Goal: Task Accomplishment & Management: Manage account settings

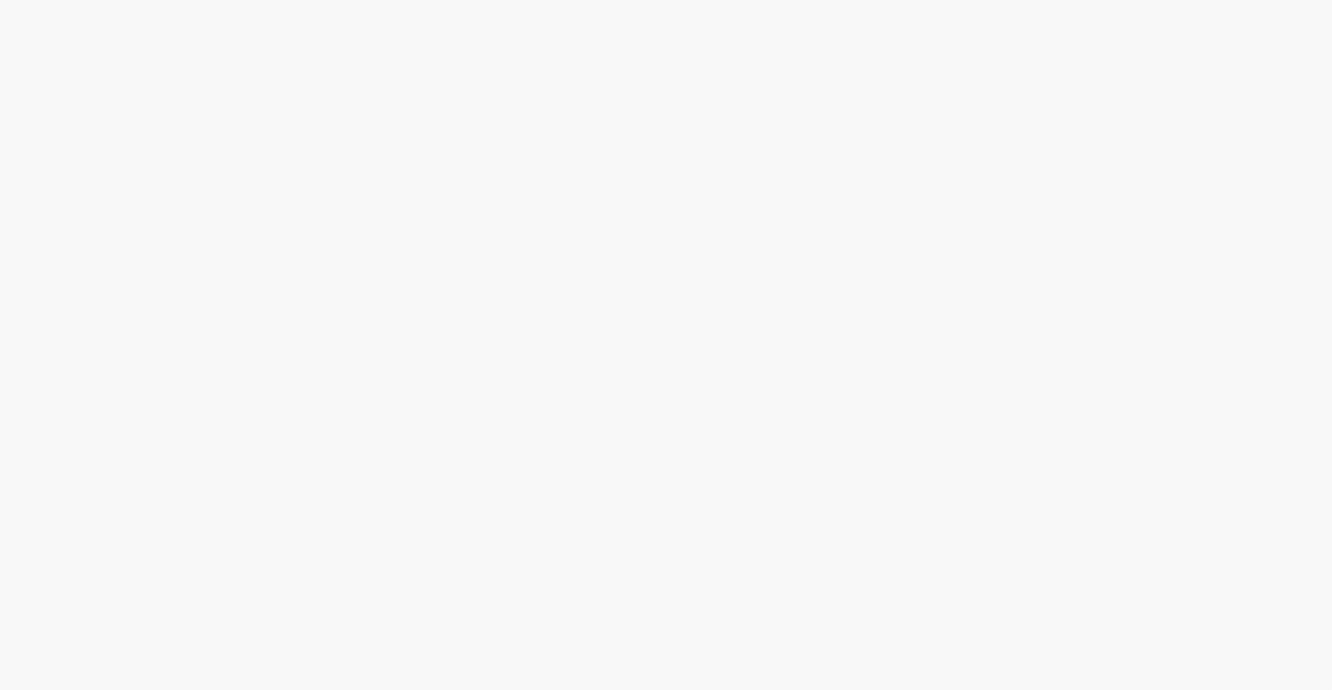
click at [1325, 127] on body at bounding box center [666, 345] width 1332 height 690
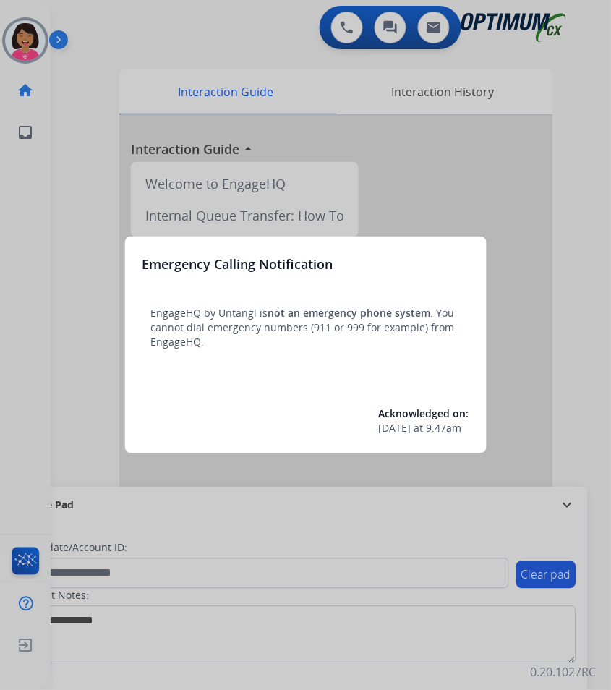
click at [448, 593] on div at bounding box center [305, 345] width 611 height 690
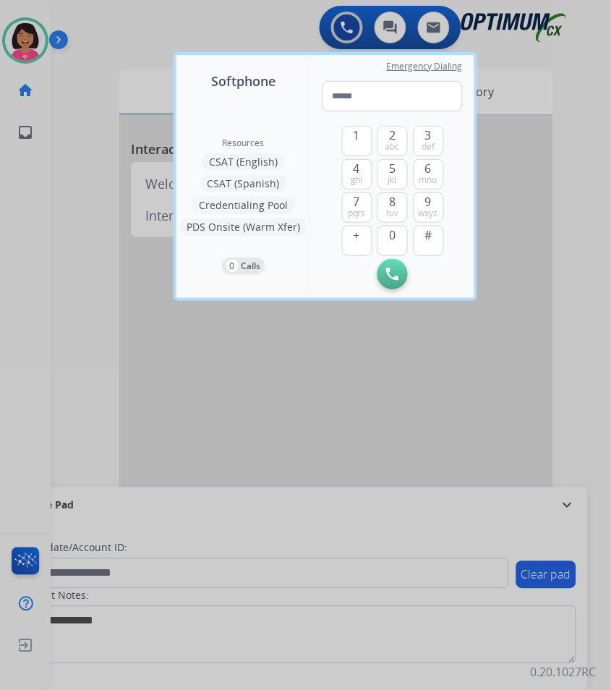
click at [42, 584] on div at bounding box center [305, 345] width 611 height 690
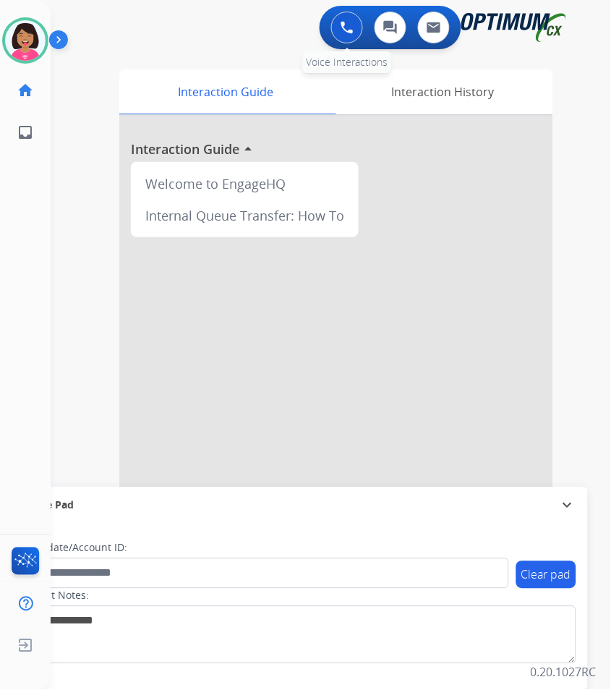
click at [360, 21] on button at bounding box center [347, 28] width 32 height 32
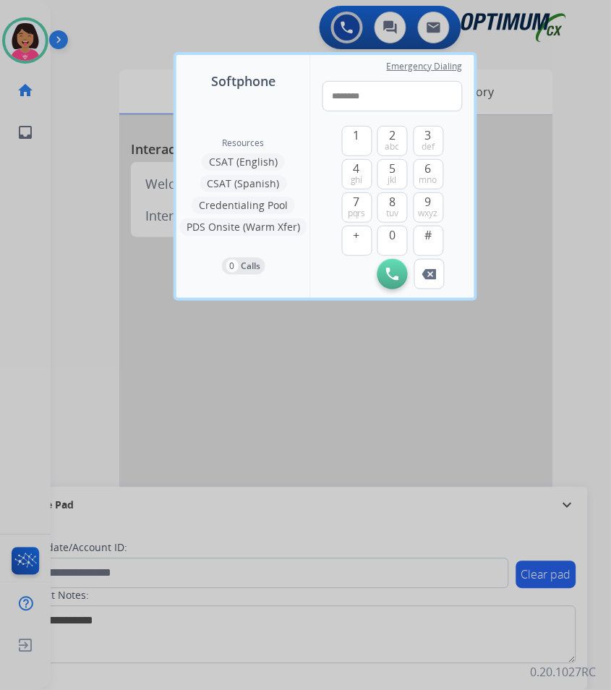
type input "*********"
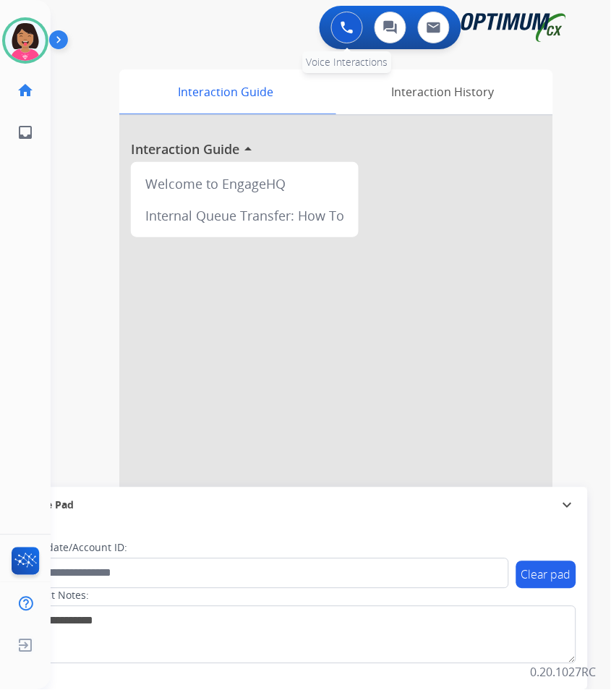
click at [356, 33] on button at bounding box center [347, 28] width 32 height 32
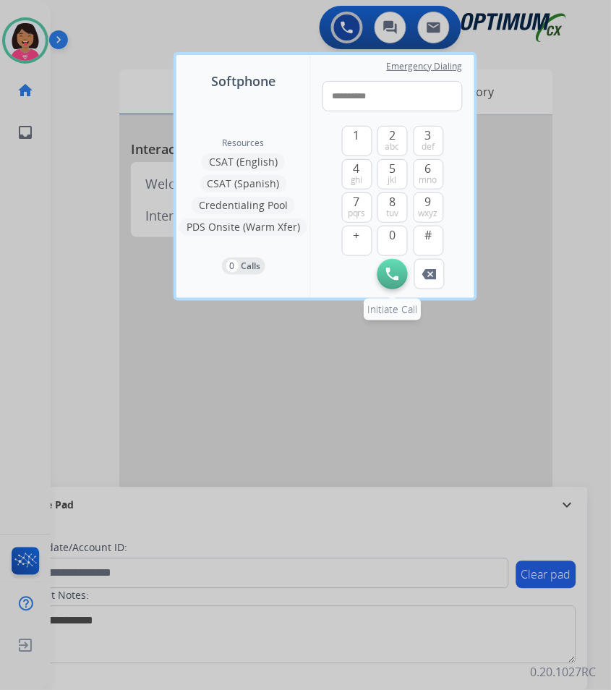
type input "**********"
click at [396, 274] on img at bounding box center [392, 274] width 13 height 13
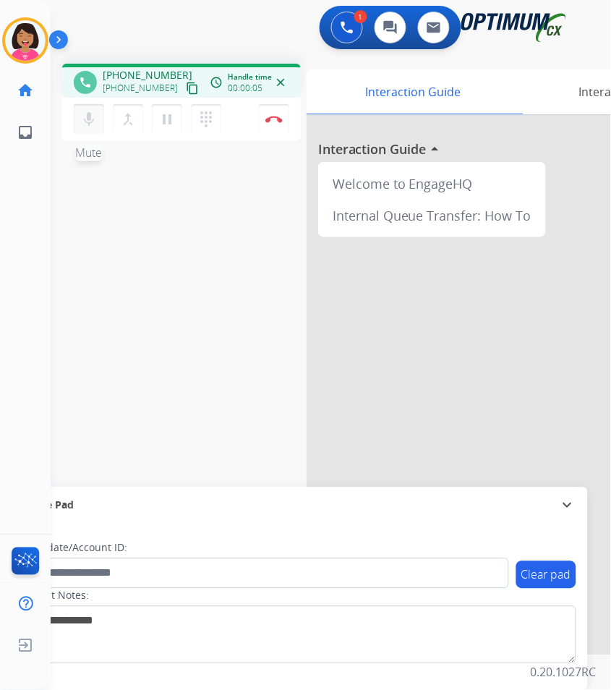
click at [82, 113] on mat-icon "mic" at bounding box center [88, 119] width 17 height 17
click at [82, 114] on mat-icon "mic_off" at bounding box center [88, 119] width 17 height 17
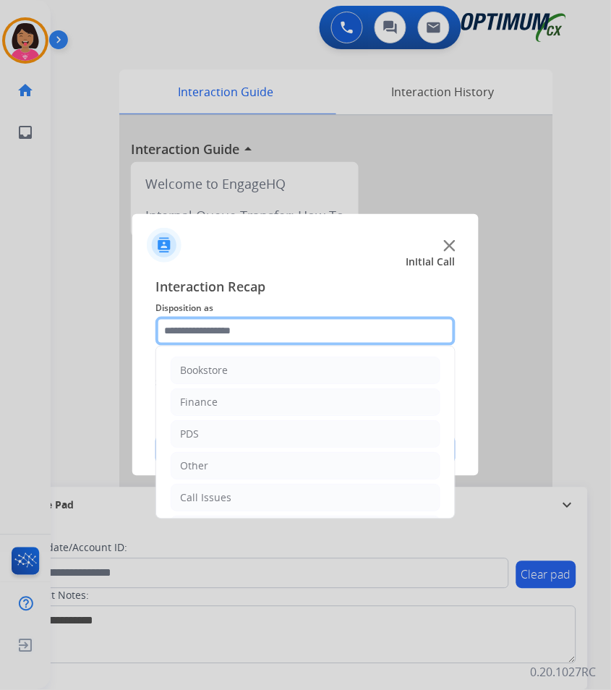
click at [198, 341] on input "text" at bounding box center [305, 331] width 300 height 29
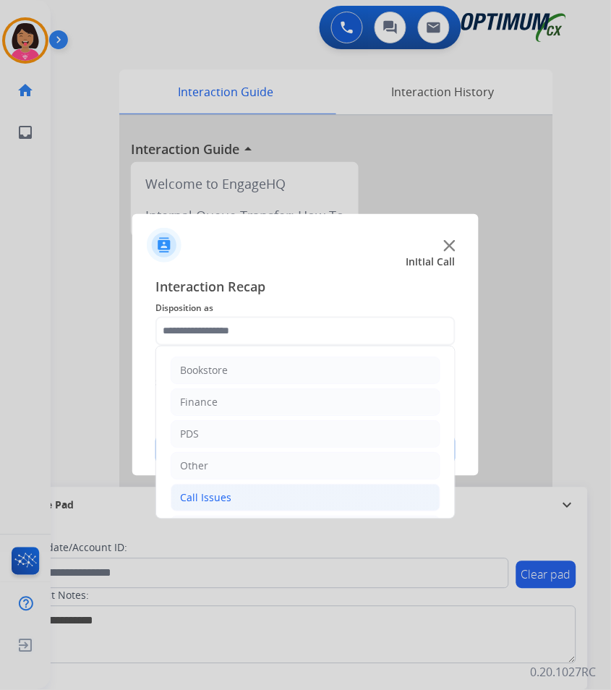
click at [251, 492] on li "Call Issues" at bounding box center [306, 497] width 270 height 27
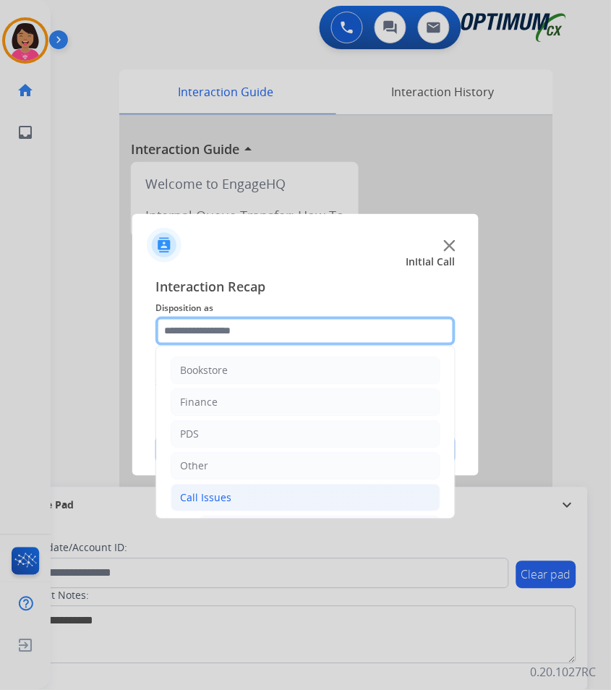
scroll to position [210, 0]
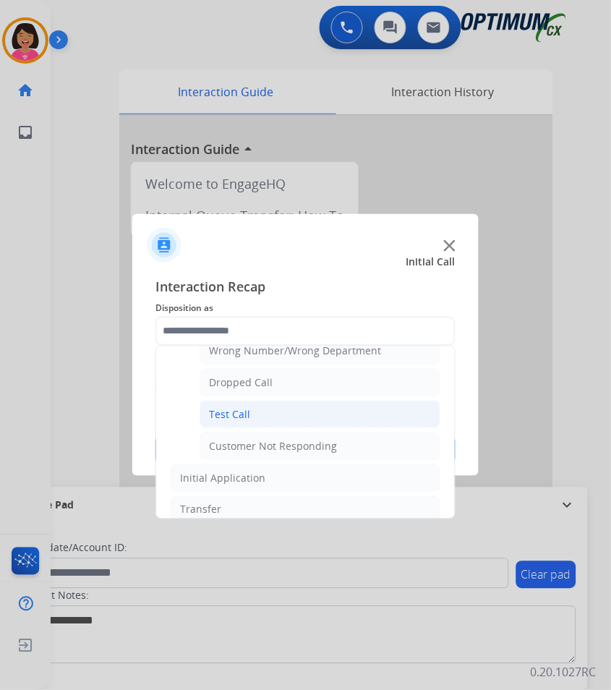
click at [240, 415] on div "Test Call" at bounding box center [229, 414] width 41 height 14
type input "*********"
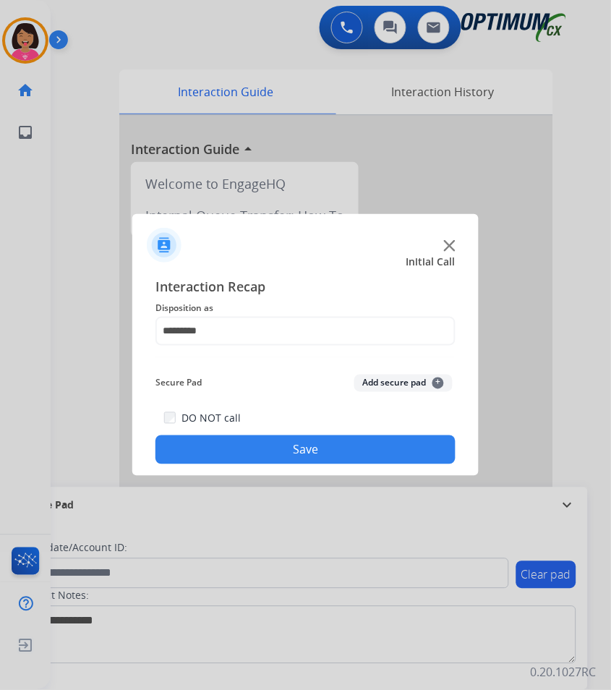
click at [256, 448] on button "Save" at bounding box center [305, 449] width 300 height 29
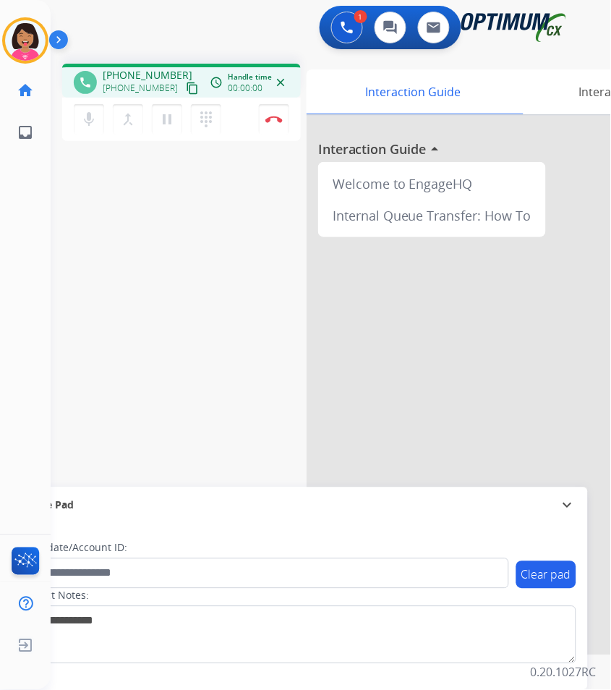
click at [186, 89] on mat-icon "content_copy" at bounding box center [192, 88] width 13 height 13
click at [89, 122] on mat-icon "mic" at bounding box center [88, 119] width 17 height 17
click at [90, 126] on mat-icon "mic_off" at bounding box center [88, 119] width 17 height 17
click at [88, 121] on mat-icon "mic" at bounding box center [88, 119] width 17 height 17
click at [93, 112] on mat-icon "mic_off" at bounding box center [88, 119] width 17 height 17
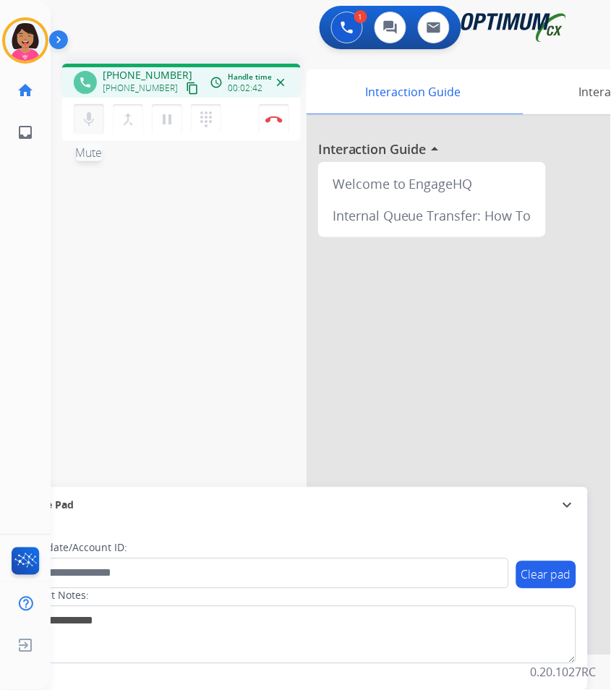
click at [98, 114] on button "mic Mute" at bounding box center [89, 119] width 30 height 30
click at [94, 119] on mat-icon "mic_off" at bounding box center [88, 119] width 17 height 17
click at [90, 122] on mat-icon "mic" at bounding box center [88, 119] width 17 height 17
click at [243, 282] on div "phone [PHONE_NUMBER] [PHONE_NUMBER] content_copy access_time Call metrics Queue…" at bounding box center [314, 353] width 526 height 603
click at [95, 120] on mat-icon "mic_off" at bounding box center [88, 119] width 17 height 17
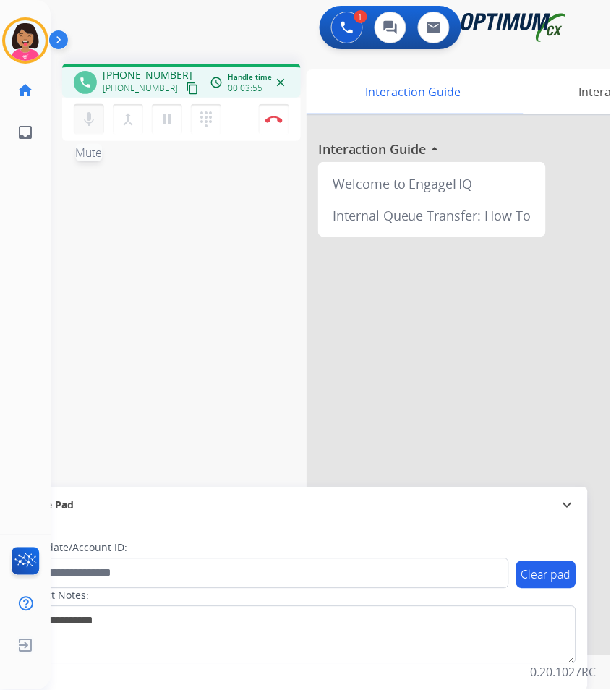
click at [82, 127] on button "mic Mute" at bounding box center [89, 119] width 30 height 30
click at [80, 113] on button "mic_off Mute" at bounding box center [89, 119] width 30 height 30
click at [95, 115] on mat-icon "mic" at bounding box center [88, 119] width 17 height 17
click at [82, 126] on mat-icon "mic_off" at bounding box center [88, 119] width 17 height 17
click at [87, 116] on mat-icon "mic" at bounding box center [88, 119] width 17 height 17
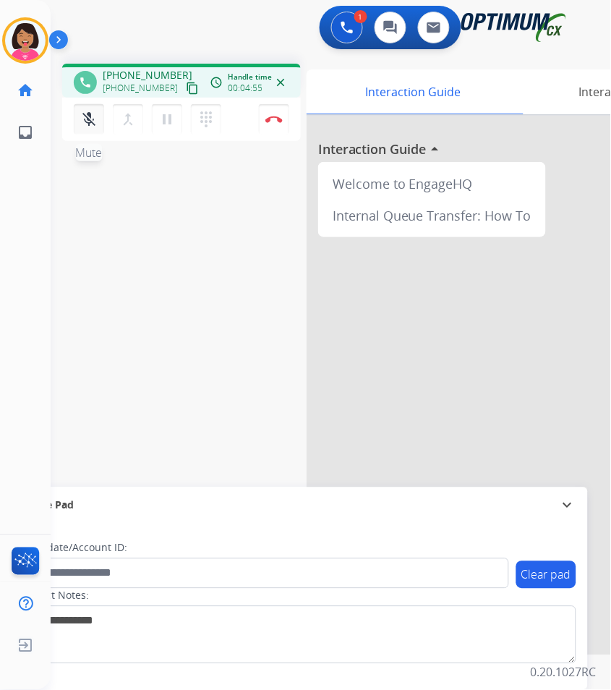
click at [95, 121] on mat-icon "mic_off" at bounding box center [88, 119] width 17 height 17
click at [90, 121] on mat-icon "mic" at bounding box center [88, 119] width 17 height 17
click at [87, 114] on mat-icon "mic_off" at bounding box center [88, 119] width 17 height 17
click at [89, 125] on mat-icon "mic" at bounding box center [88, 119] width 17 height 17
click at [93, 133] on div "mic_off Mute merge_type Bridge pause Hold dialpad Dialpad" at bounding box center [152, 119] width 156 height 30
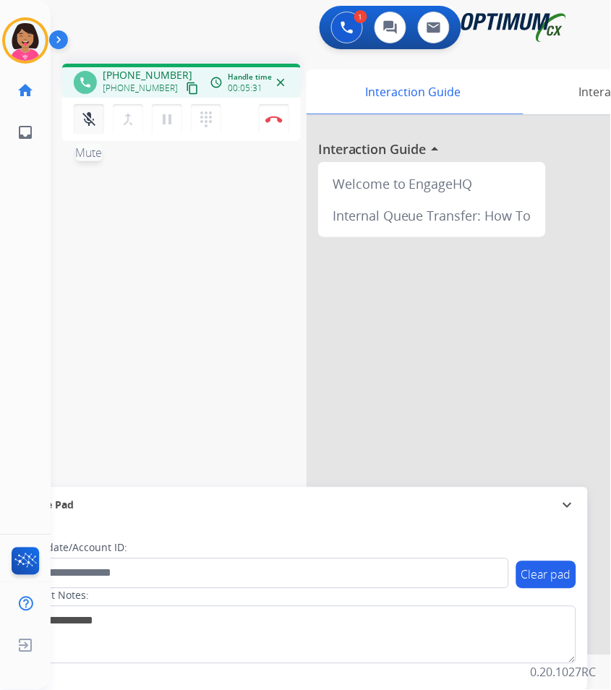
click at [96, 111] on mat-icon "mic_off" at bounding box center [88, 119] width 17 height 17
click at [74, 119] on button "mic Mute" at bounding box center [89, 119] width 30 height 30
click at [95, 121] on mat-icon "mic_off" at bounding box center [88, 119] width 17 height 17
click at [95, 121] on mat-icon "mic" at bounding box center [88, 119] width 17 height 17
click at [122, 342] on div "phone [PHONE_NUMBER] [PHONE_NUMBER] content_copy access_time Call metrics Queue…" at bounding box center [314, 353] width 526 height 603
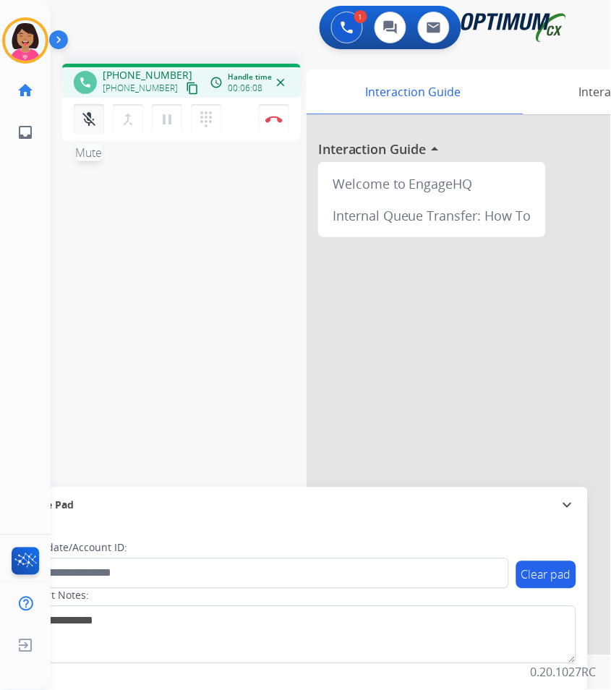
click at [85, 121] on mat-icon "mic_off" at bounding box center [88, 119] width 17 height 17
click at [94, 116] on mat-icon "mic" at bounding box center [88, 119] width 17 height 17
click at [93, 120] on mat-icon "mic_off" at bounding box center [88, 119] width 17 height 17
click at [93, 120] on mat-icon "mic" at bounding box center [88, 119] width 17 height 17
click at [96, 125] on mat-icon "mic_off" at bounding box center [88, 119] width 17 height 17
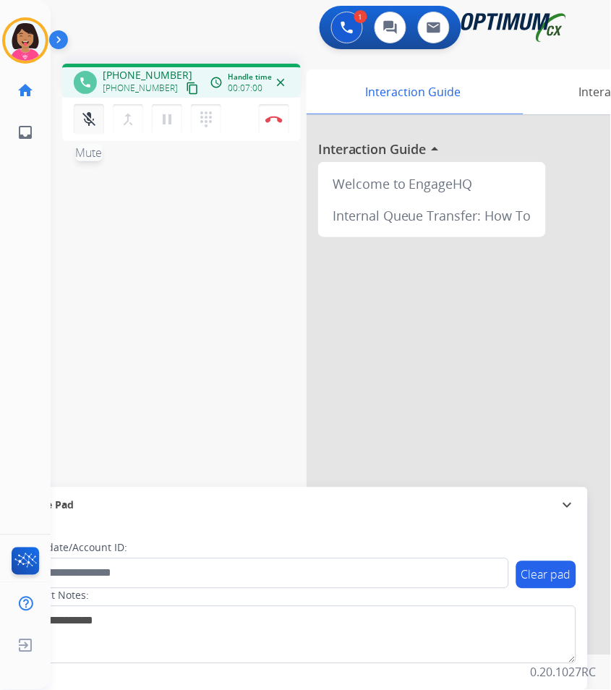
click at [79, 119] on button "mic_off Mute" at bounding box center [89, 119] width 30 height 30
click at [80, 119] on button "mic Mute" at bounding box center [89, 119] width 30 height 30
click at [93, 116] on mat-icon "mic_off" at bounding box center [88, 119] width 17 height 17
click at [87, 125] on mat-icon "mic" at bounding box center [88, 119] width 17 height 17
click at [270, 127] on button "Disconnect" at bounding box center [274, 119] width 30 height 30
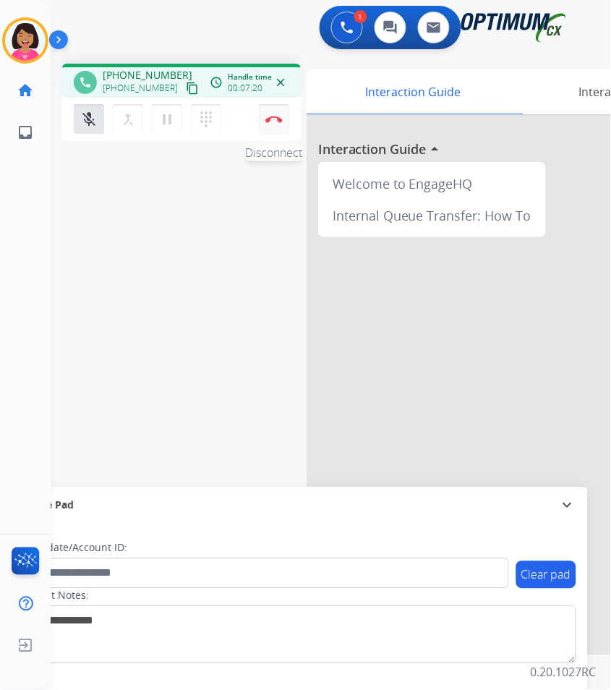
click at [270, 127] on button "Disconnect" at bounding box center [274, 119] width 30 height 30
click at [274, 114] on button "Disconnect" at bounding box center [274, 119] width 30 height 30
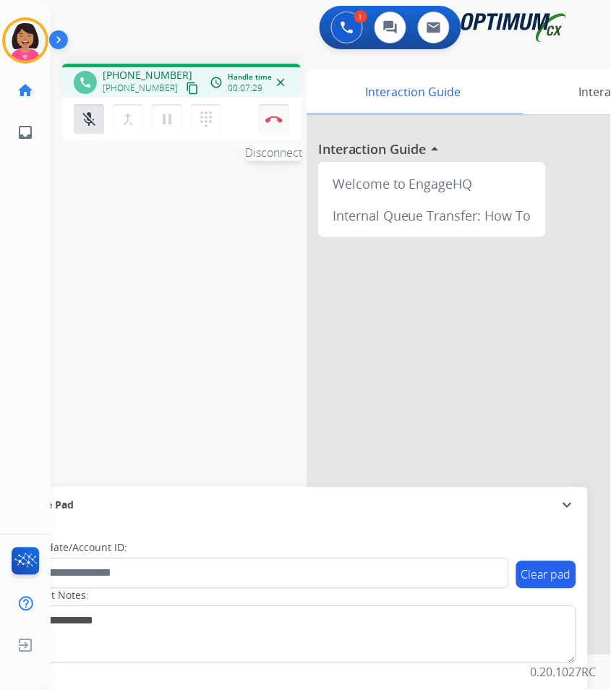
click at [274, 114] on button "Disconnect" at bounding box center [274, 119] width 30 height 30
click at [278, 124] on button "Disconnect" at bounding box center [274, 119] width 30 height 30
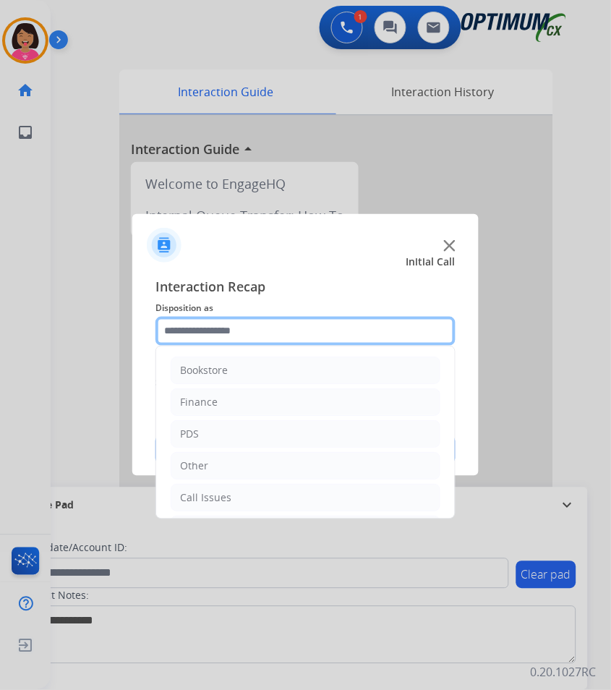
click at [284, 338] on input "text" at bounding box center [305, 331] width 300 height 29
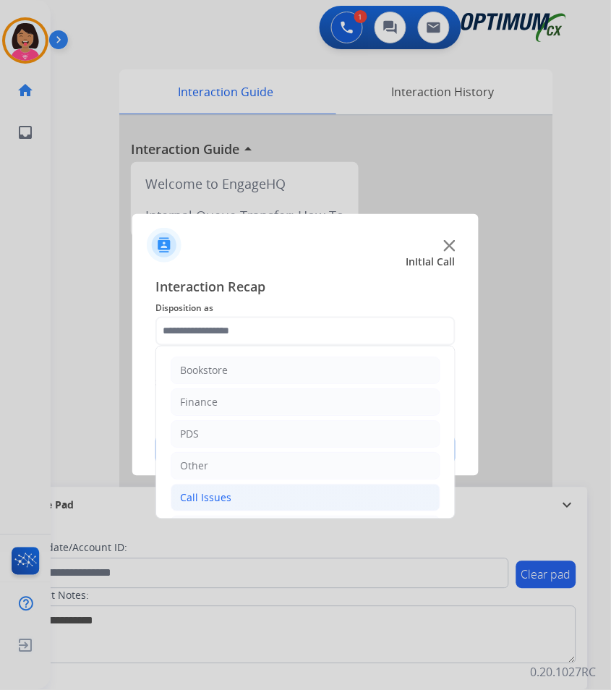
click at [291, 506] on li "Call Issues" at bounding box center [306, 497] width 270 height 27
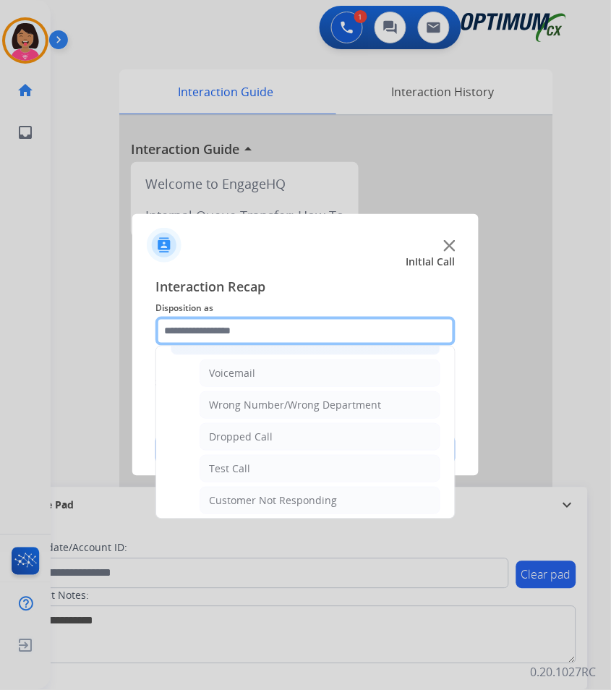
scroll to position [193, 0]
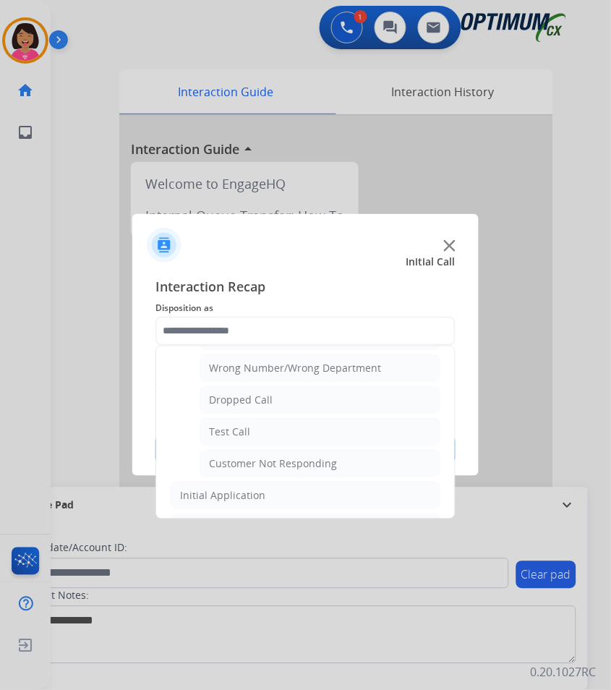
click at [278, 461] on div "Customer Not Responding" at bounding box center [273, 463] width 128 height 14
type input "**********"
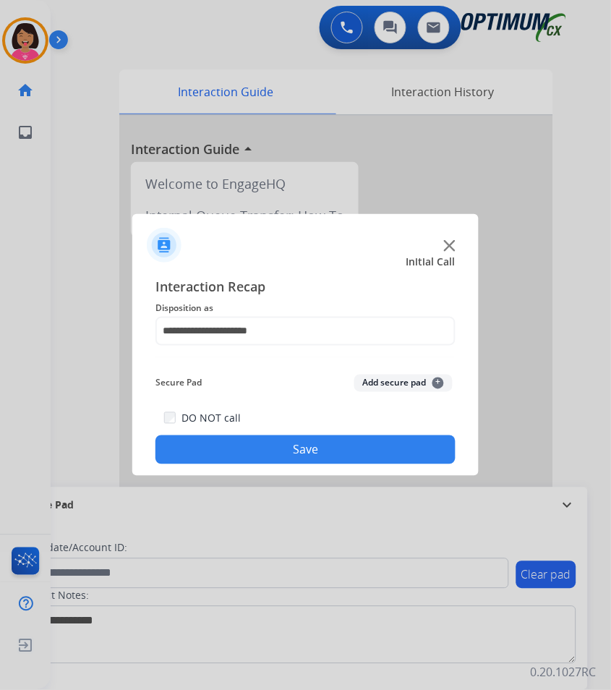
click at [275, 457] on button "Save" at bounding box center [305, 449] width 300 height 29
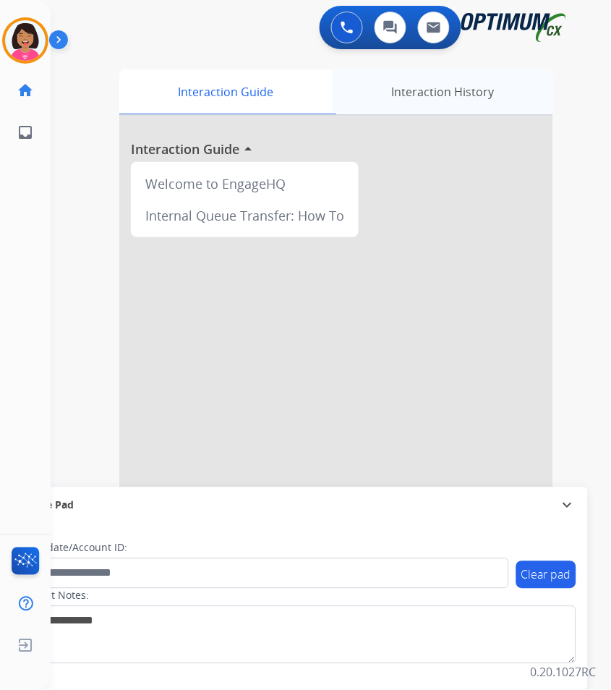
click at [446, 90] on div "Interaction History" at bounding box center [443, 91] width 221 height 45
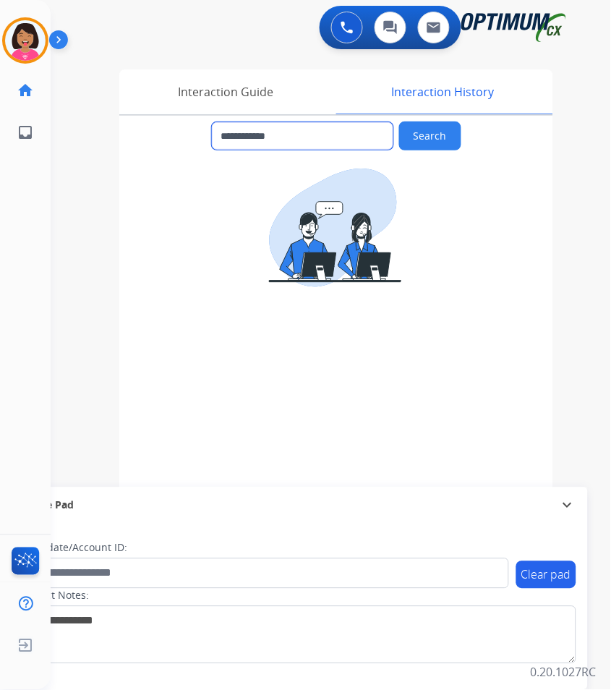
drag, startPoint x: 359, startPoint y: 138, endPoint x: 236, endPoint y: 128, distance: 124.1
click at [236, 128] on input "**********" at bounding box center [302, 135] width 181 height 27
click at [354, 42] on div "0 Voice Interactions" at bounding box center [346, 28] width 43 height 32
click at [345, 33] on img at bounding box center [347, 27] width 13 height 13
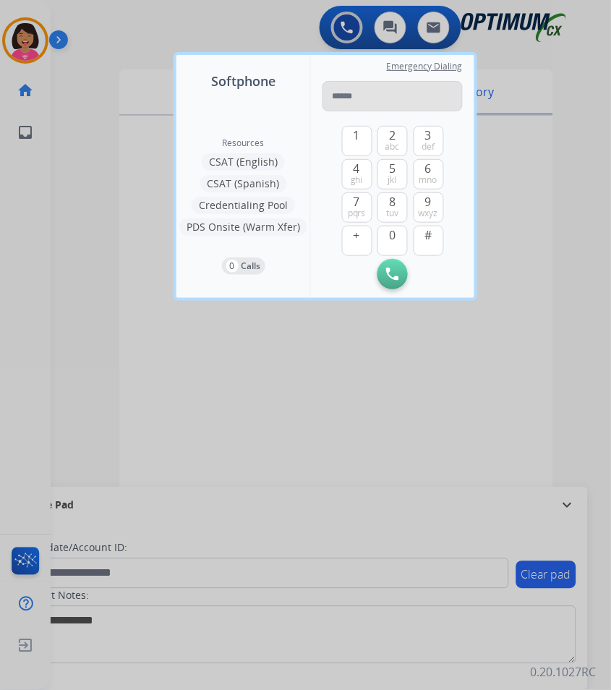
type input "**********"
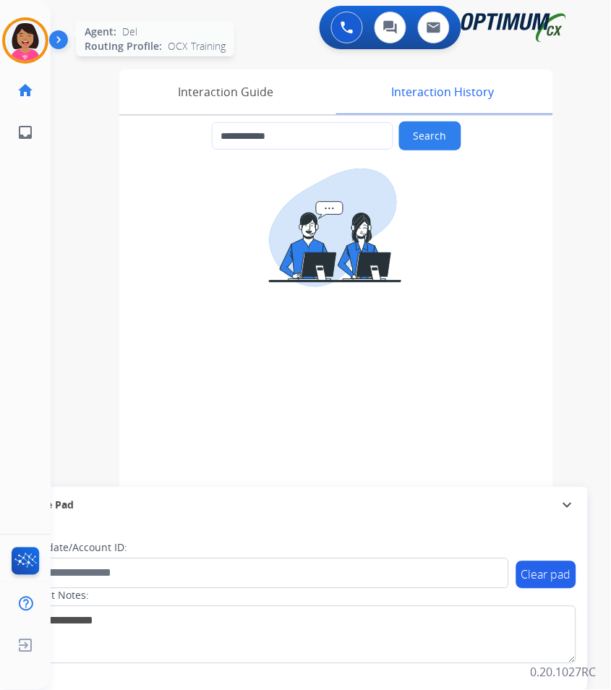
click at [12, 40] on img at bounding box center [25, 40] width 40 height 40
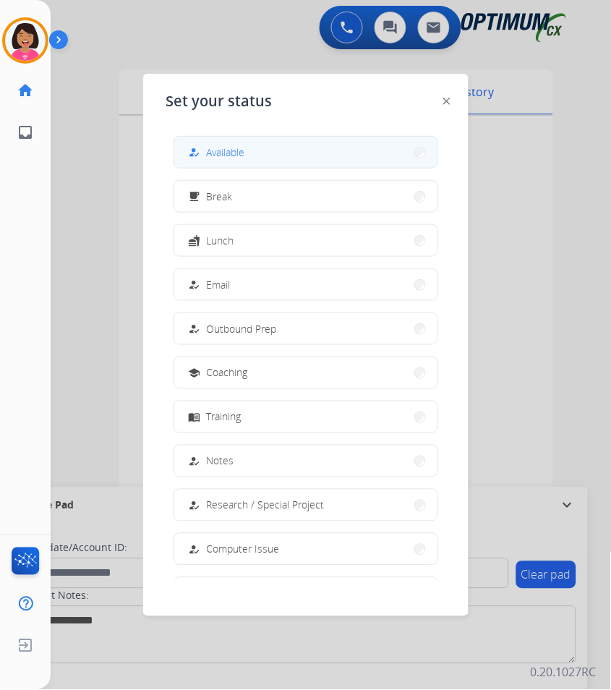
click at [281, 149] on button "how_to_reg Available" at bounding box center [305, 152] width 263 height 31
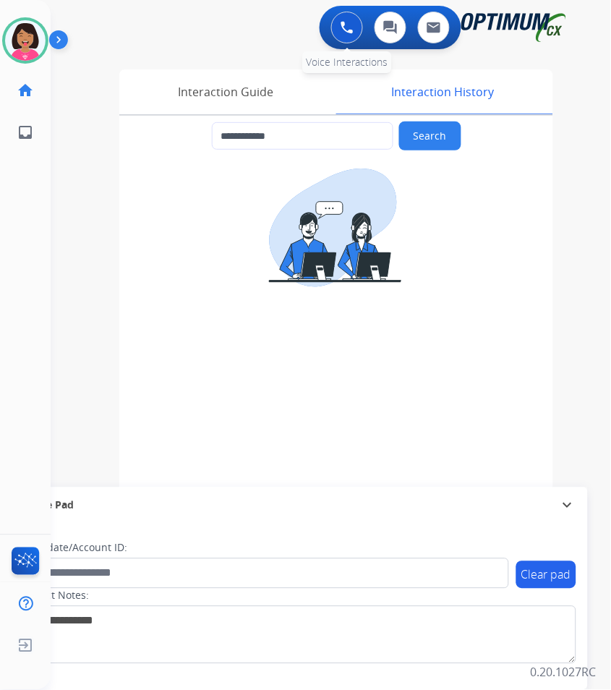
click at [347, 33] on img at bounding box center [347, 27] width 13 height 13
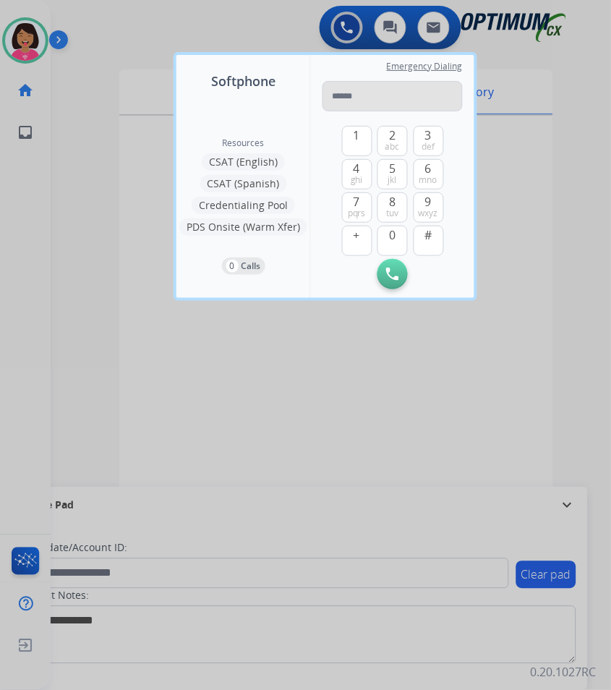
type input "**********"
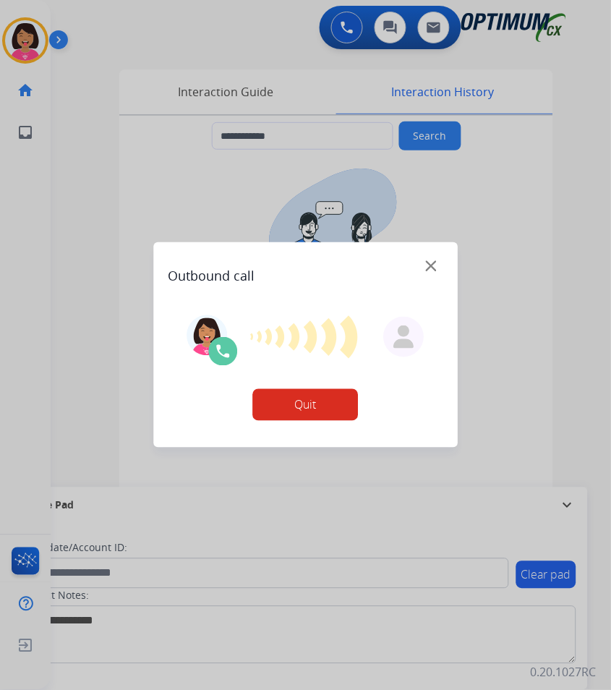
click at [283, 403] on button "Quit" at bounding box center [306, 405] width 106 height 32
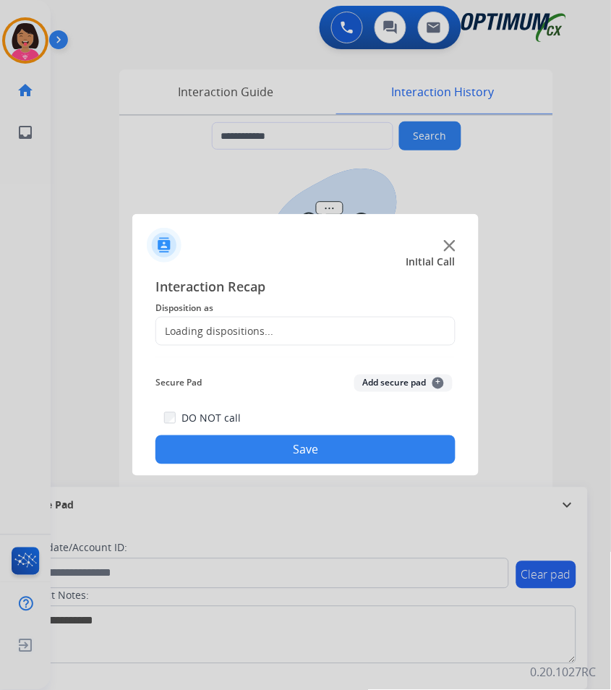
click at [456, 253] on div at bounding box center [305, 239] width 346 height 51
click at [453, 247] on img at bounding box center [450, 246] width 12 height 12
click at [446, 249] on img at bounding box center [450, 246] width 12 height 12
click at [451, 247] on img at bounding box center [450, 246] width 12 height 12
click at [461, 239] on div at bounding box center [305, 239] width 346 height 51
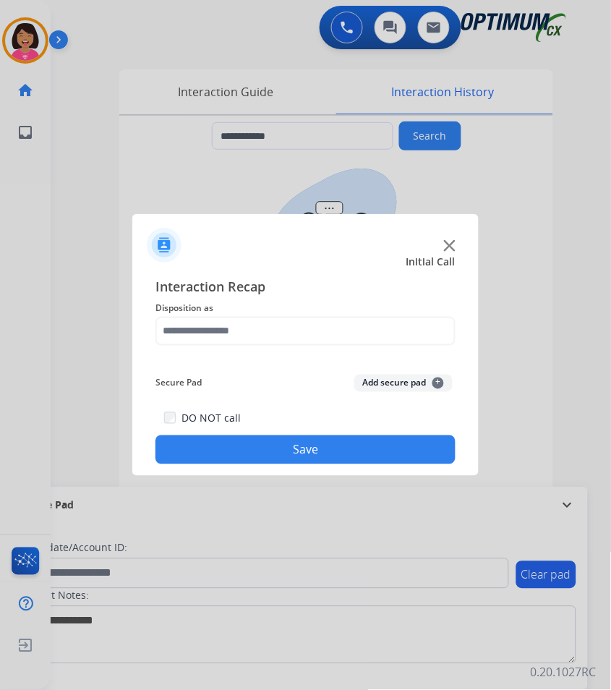
click at [449, 246] on img at bounding box center [450, 246] width 12 height 12
click at [316, 355] on div "Interaction Recap Disposition as Secure Pad Add secure pad + DO NOT call Save" at bounding box center [305, 370] width 300 height 189
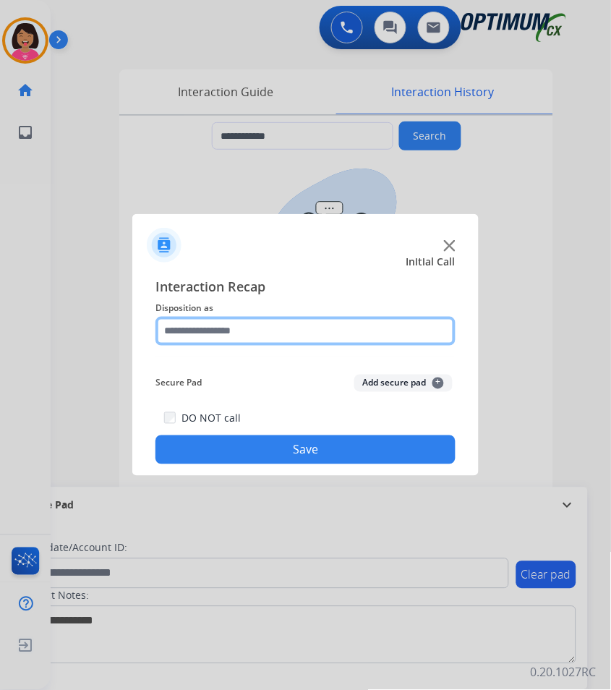
click at [309, 323] on input "text" at bounding box center [305, 331] width 300 height 29
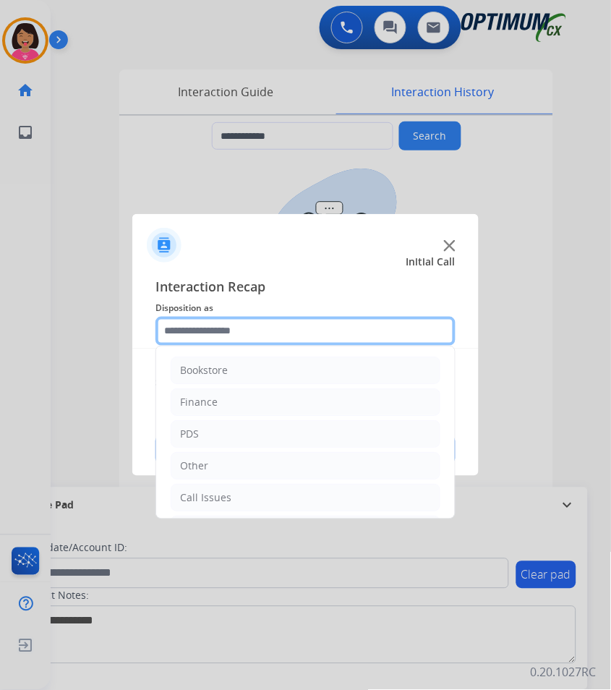
scroll to position [76, 0]
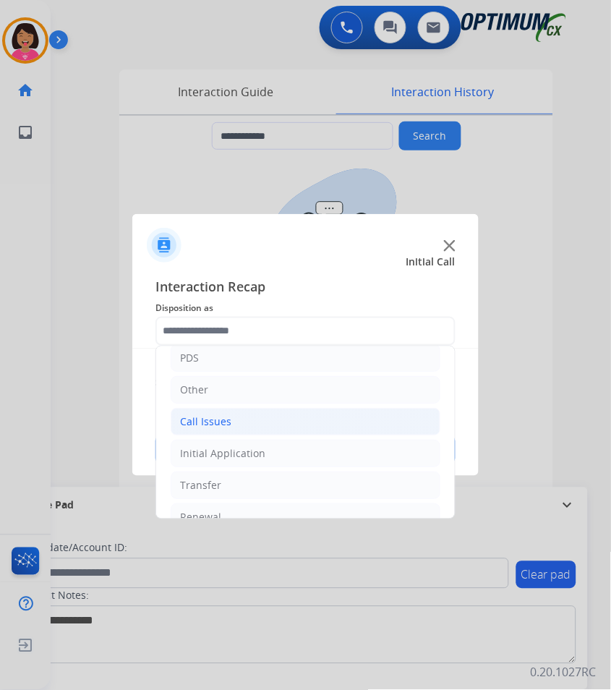
click at [290, 427] on li "Call Issues" at bounding box center [306, 421] width 270 height 27
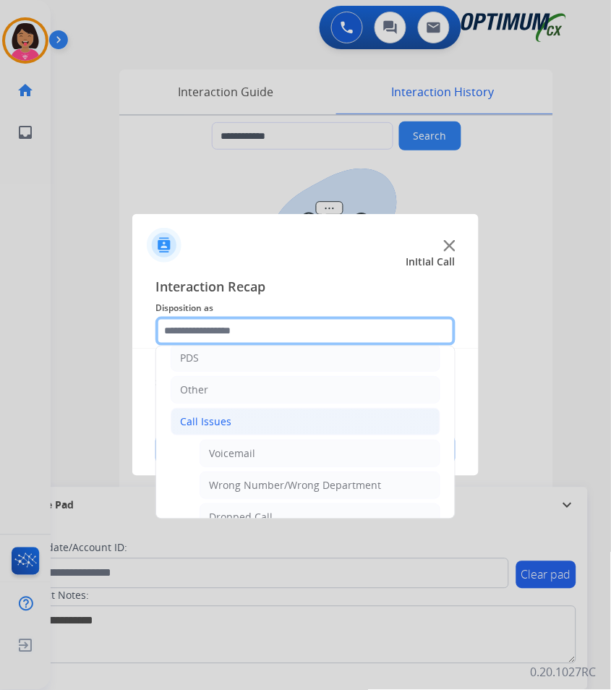
scroll to position [244, 0]
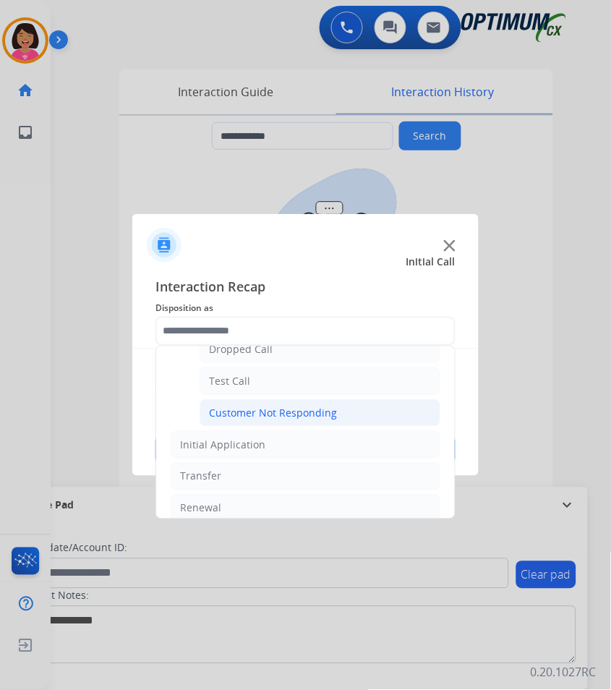
click at [292, 404] on li "Customer Not Responding" at bounding box center [320, 412] width 241 height 27
type input "**********"
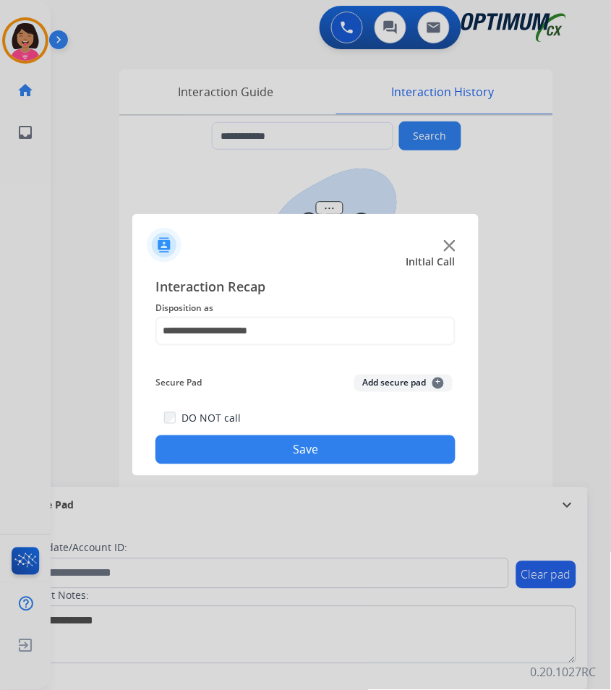
click at [310, 432] on div "DO NOT call Save" at bounding box center [305, 436] width 300 height 55
click at [317, 444] on button "Save" at bounding box center [305, 449] width 300 height 29
click at [356, 447] on button "Save" at bounding box center [305, 449] width 300 height 29
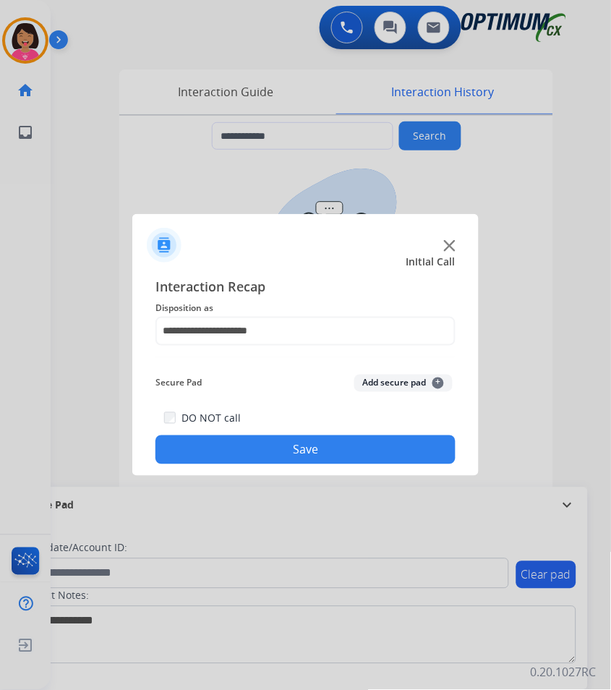
click at [356, 447] on button "Save" at bounding box center [305, 449] width 300 height 29
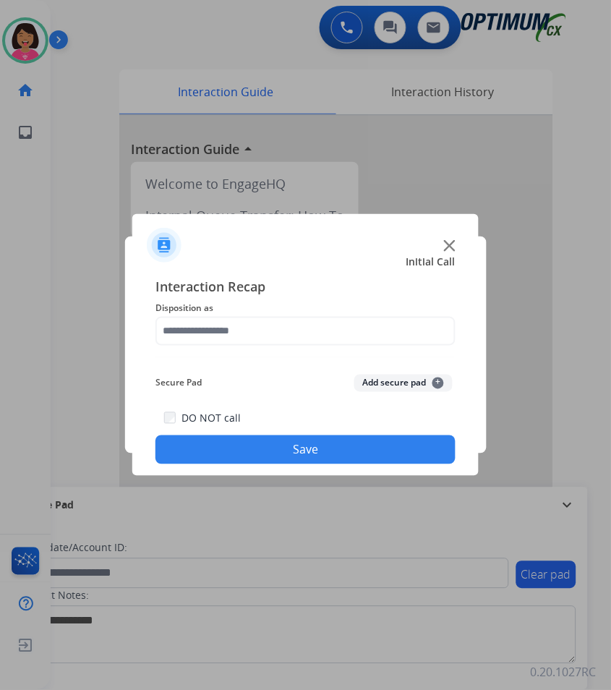
click at [456, 249] on div at bounding box center [305, 239] width 346 height 51
click at [453, 247] on img at bounding box center [450, 246] width 12 height 12
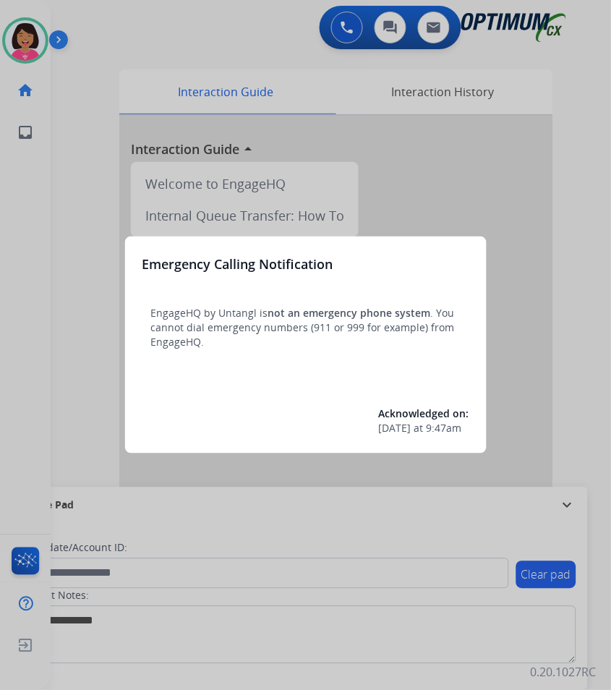
click at [338, 22] on div at bounding box center [305, 345] width 611 height 690
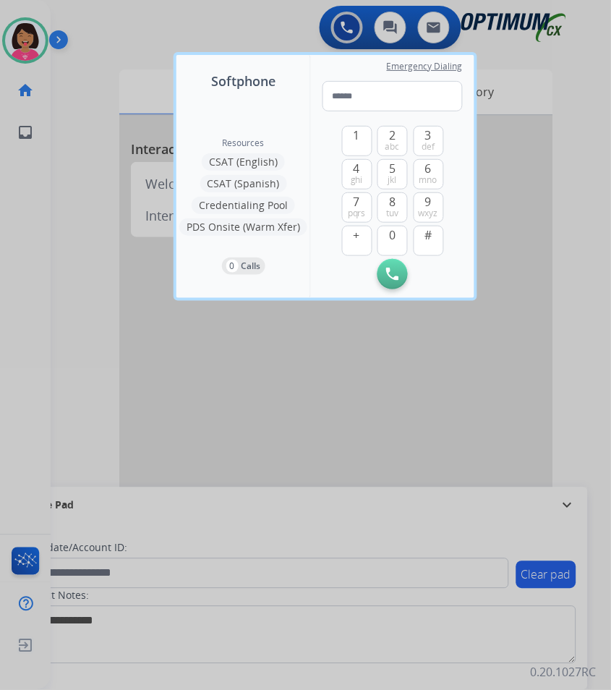
type input "**********"
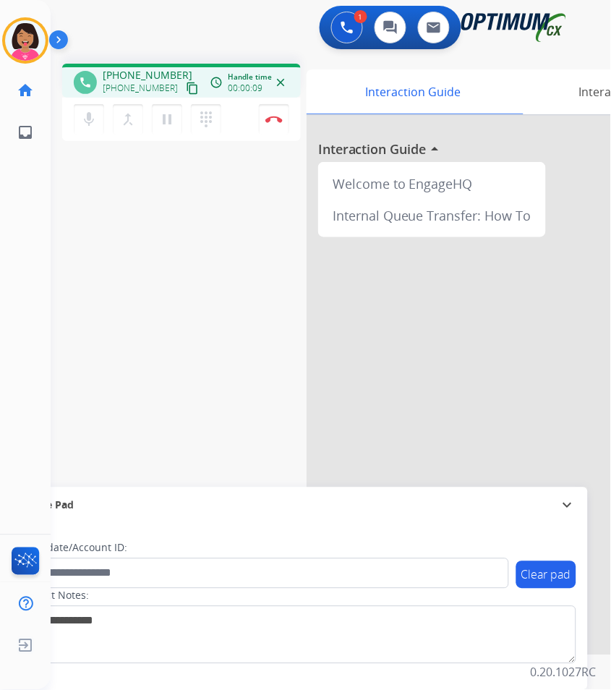
click at [72, 370] on div "phone +19107874816 +19107874816 content_copy access_time Call metrics Queue 00:…" at bounding box center [314, 353] width 526 height 603
click at [82, 122] on mat-icon "mic" at bounding box center [88, 119] width 17 height 17
click at [82, 122] on mat-icon "mic_off" at bounding box center [88, 119] width 17 height 17
click at [83, 205] on div "phone +19107874816 +19107874816 content_copy access_time Call metrics Queue 00:…" at bounding box center [314, 353] width 526 height 603
click at [274, 123] on button "Disconnect" at bounding box center [274, 119] width 30 height 30
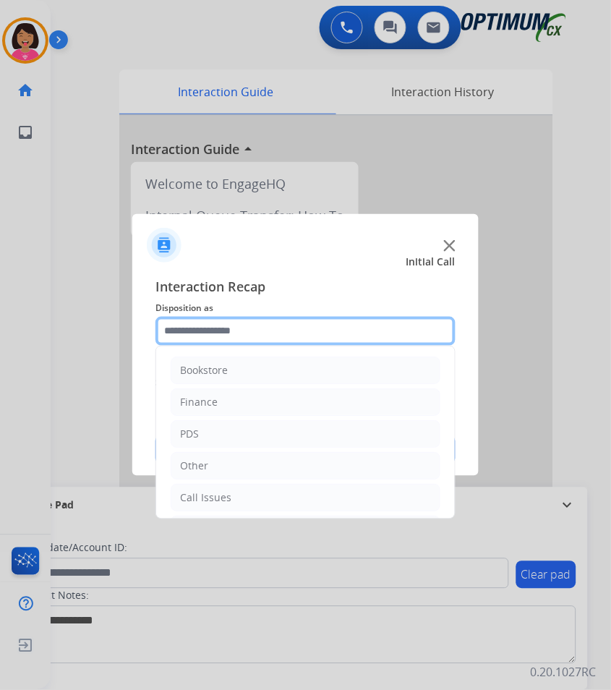
click at [303, 320] on input "text" at bounding box center [305, 331] width 300 height 29
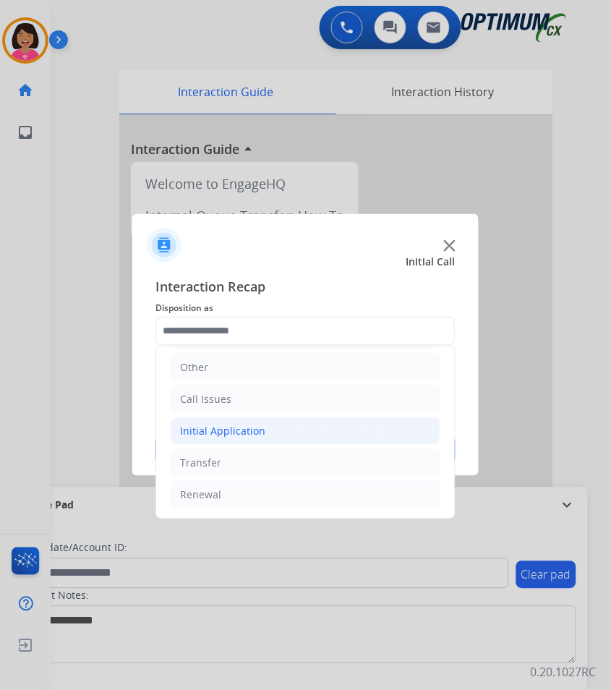
click at [311, 440] on li "Initial Application" at bounding box center [306, 430] width 270 height 27
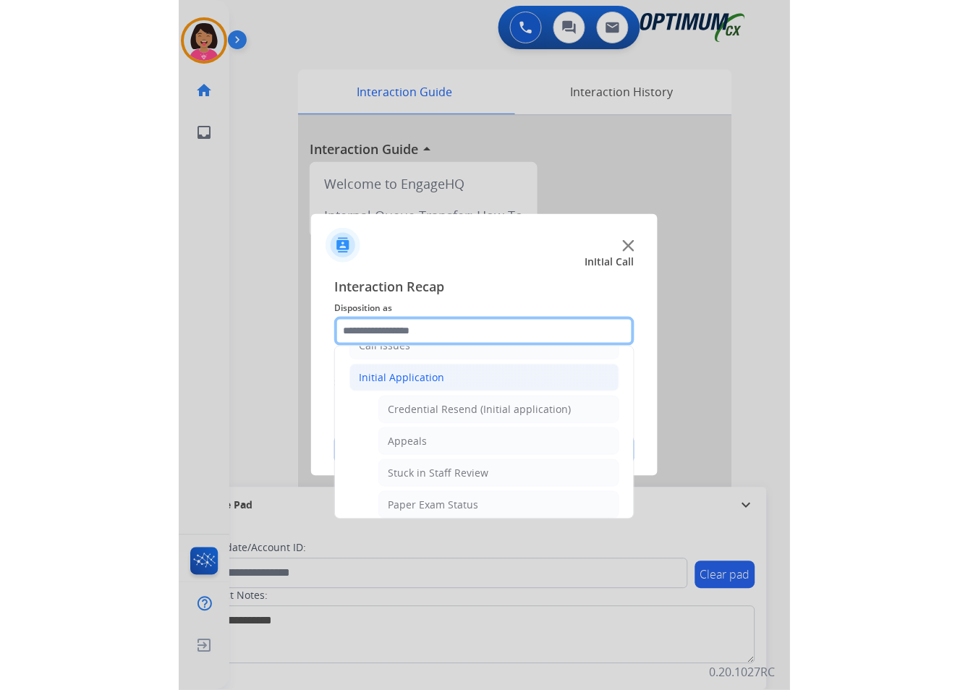
scroll to position [153, 0]
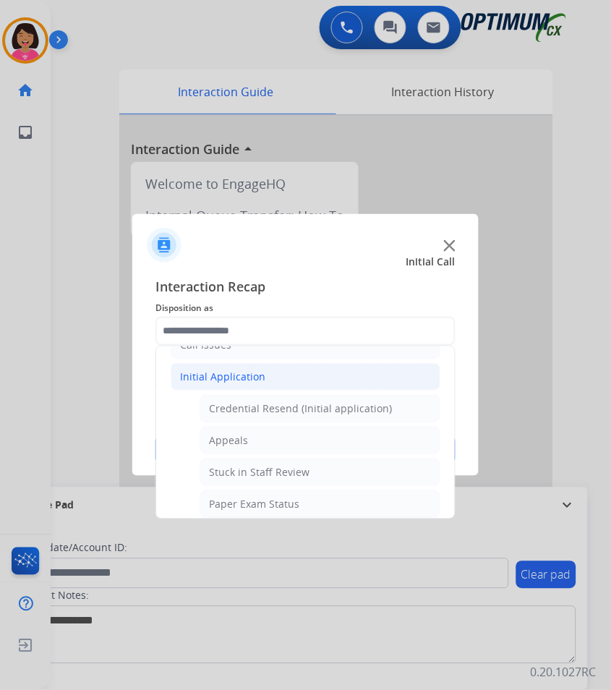
click at [311, 440] on li "Appeals" at bounding box center [320, 440] width 241 height 27
type input "*******"
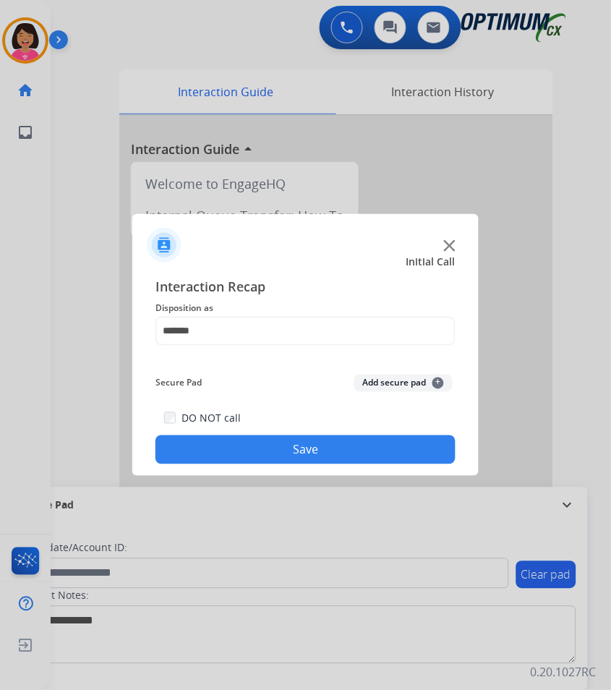
click at [313, 441] on button "Save" at bounding box center [305, 449] width 300 height 29
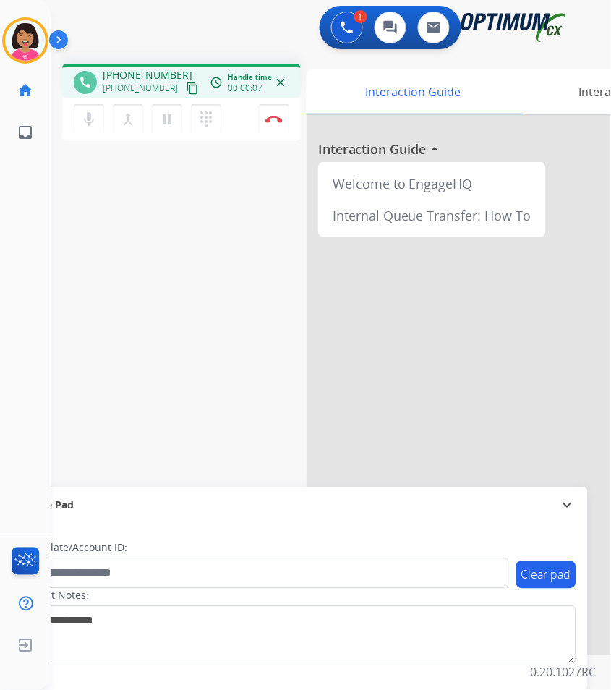
click at [131, 173] on div "phone +15415912728 +15415912728 content_copy access_time Call metrics Queue 00:…" at bounding box center [314, 353] width 526 height 603
click at [186, 82] on mat-icon "content_copy" at bounding box center [192, 88] width 13 height 13
click at [338, 38] on button at bounding box center [347, 28] width 32 height 32
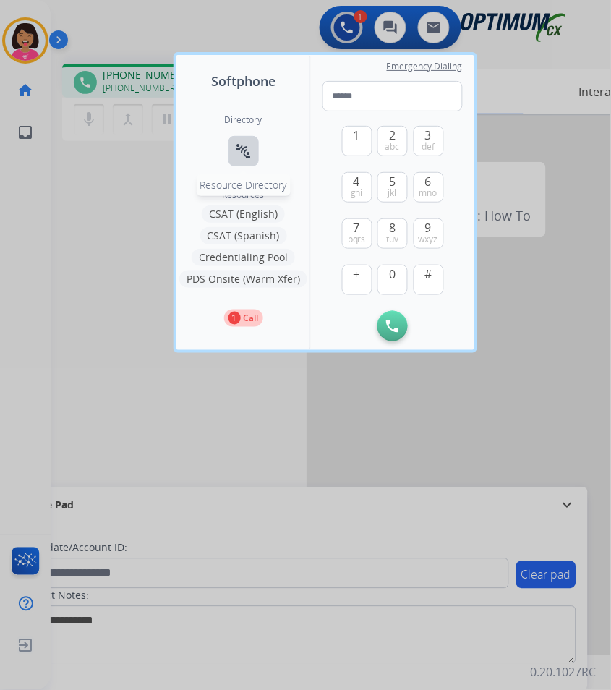
click at [246, 150] on mat-icon "connect_without_contact" at bounding box center [243, 150] width 17 height 17
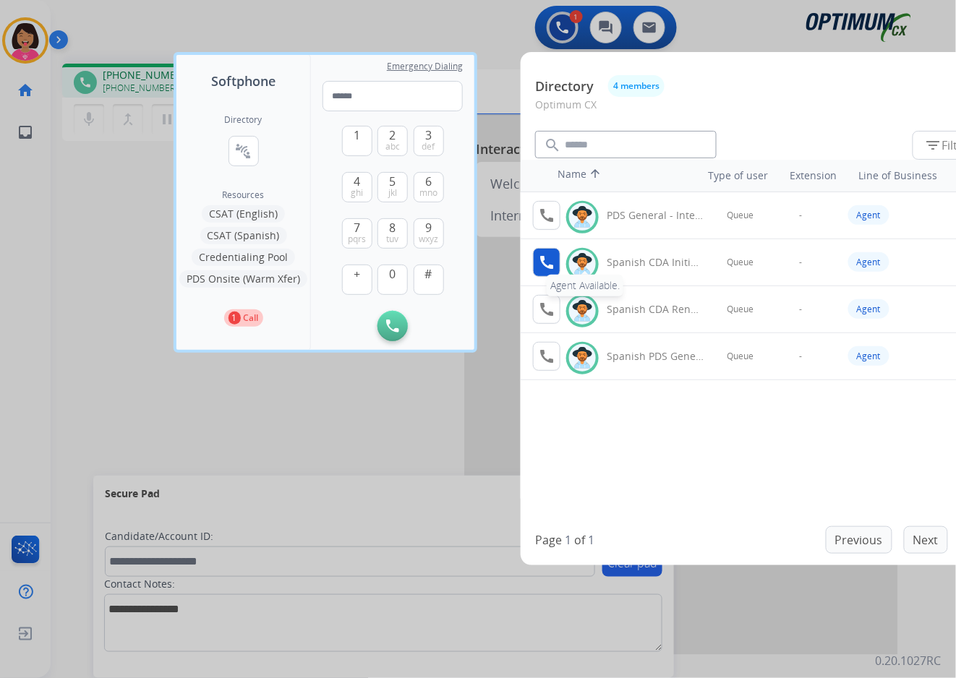
click at [558, 267] on button "call Agent Available." at bounding box center [546, 262] width 27 height 29
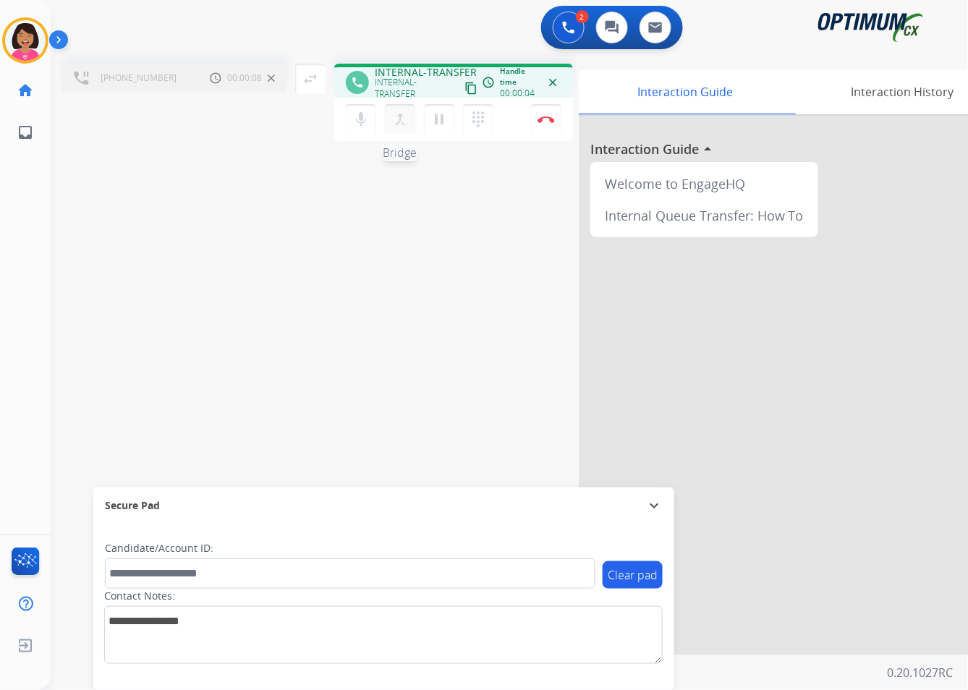
click at [393, 120] on mat-icon "merge_type" at bounding box center [399, 119] width 17 height 17
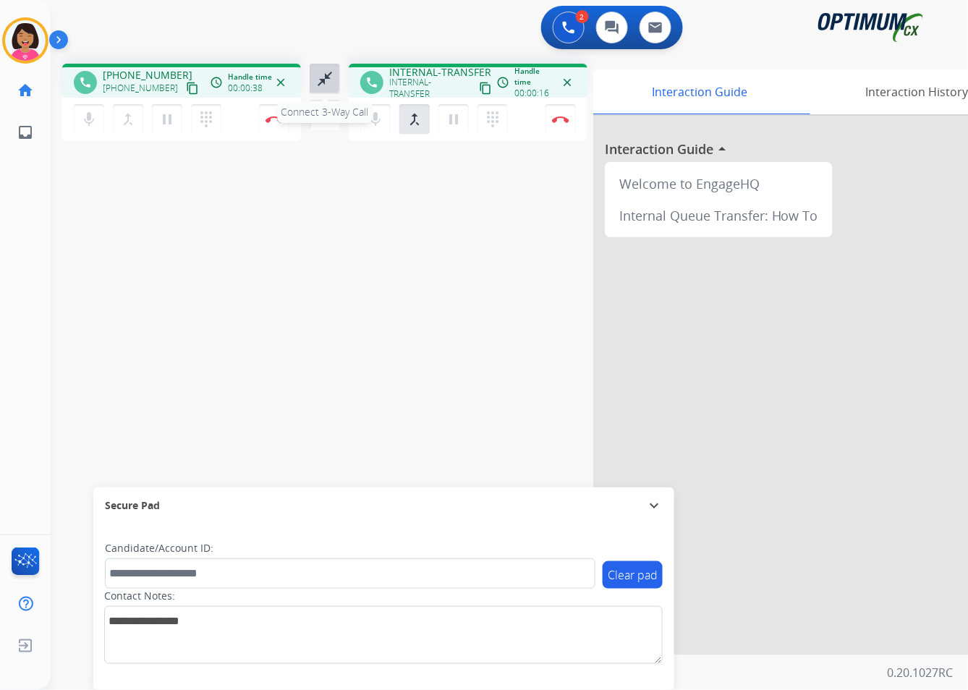
click at [320, 87] on button "close_fullscreen Connect 3-Way Call" at bounding box center [324, 79] width 30 height 30
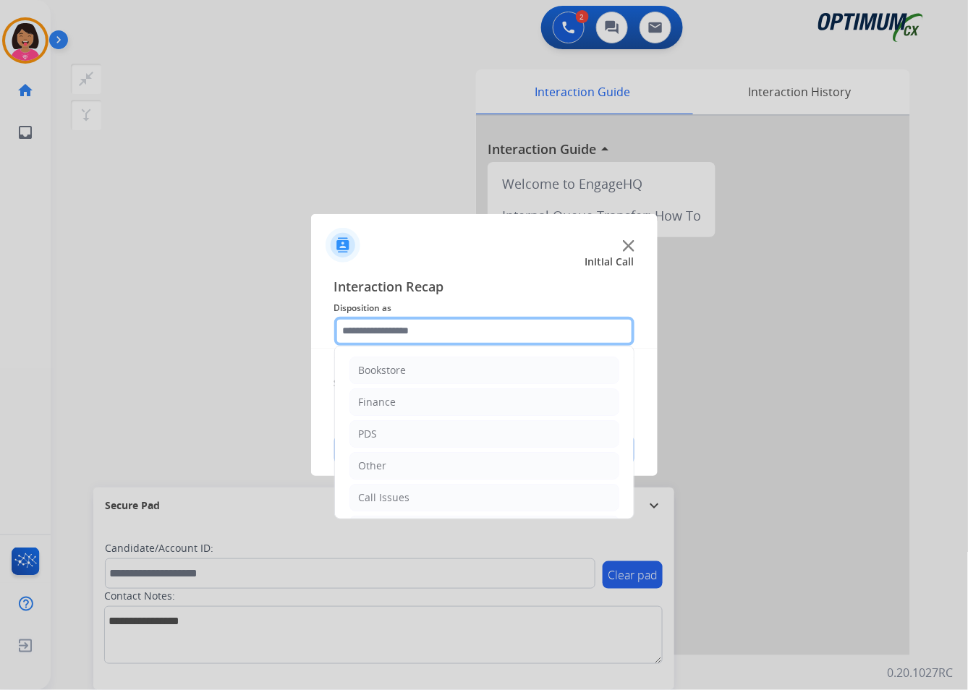
click at [517, 343] on input "text" at bounding box center [484, 331] width 300 height 29
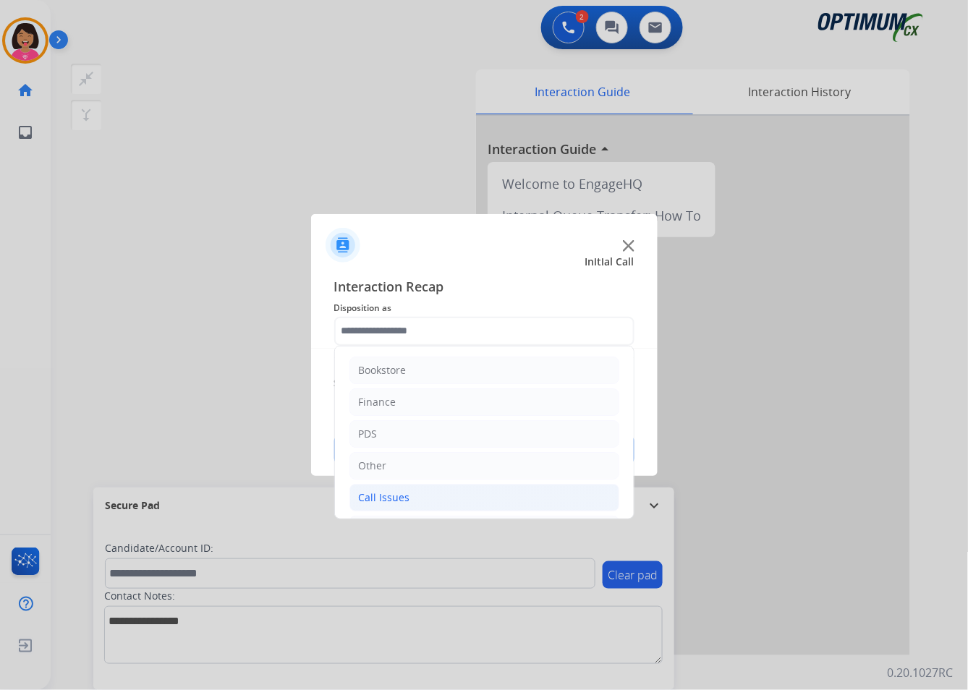
click at [484, 487] on li "Call Issues" at bounding box center [484, 497] width 270 height 27
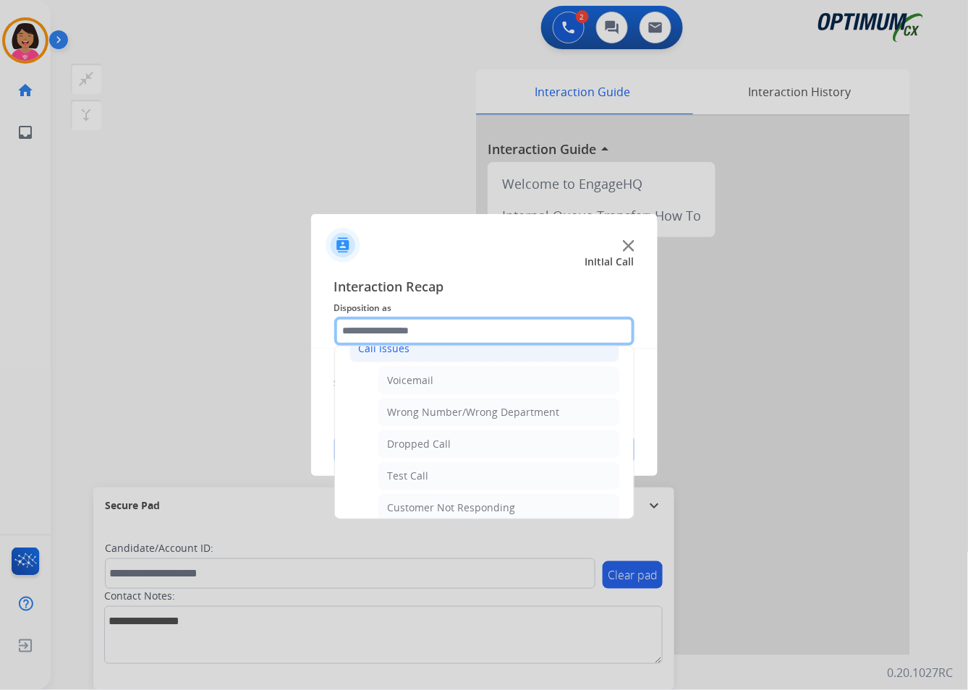
scroll to position [150, 0]
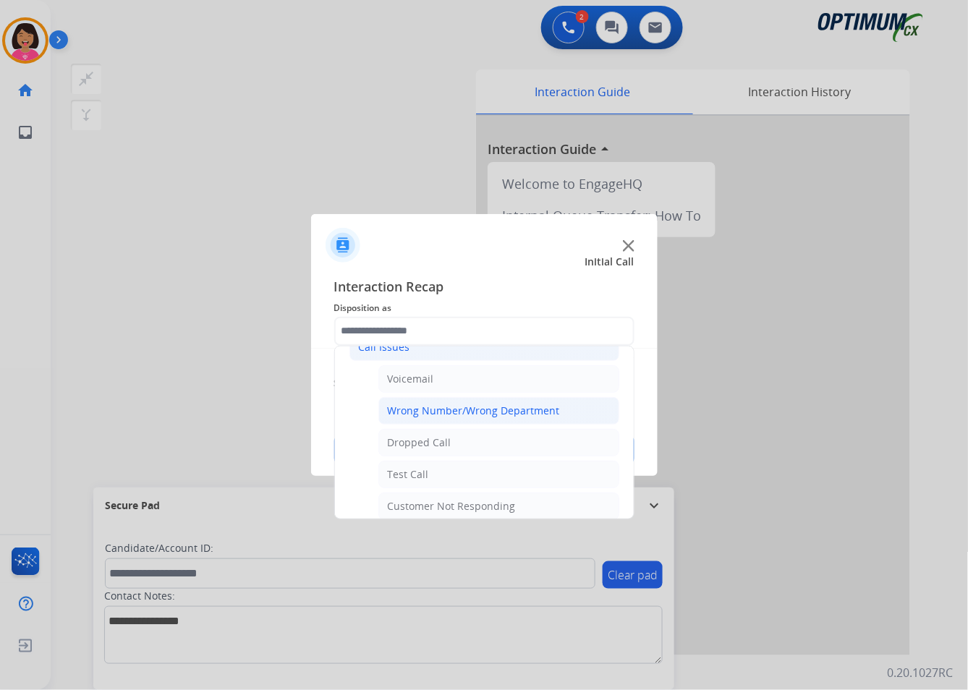
click at [490, 412] on div "Wrong Number/Wrong Department" at bounding box center [474, 410] width 172 height 14
type input "**********"
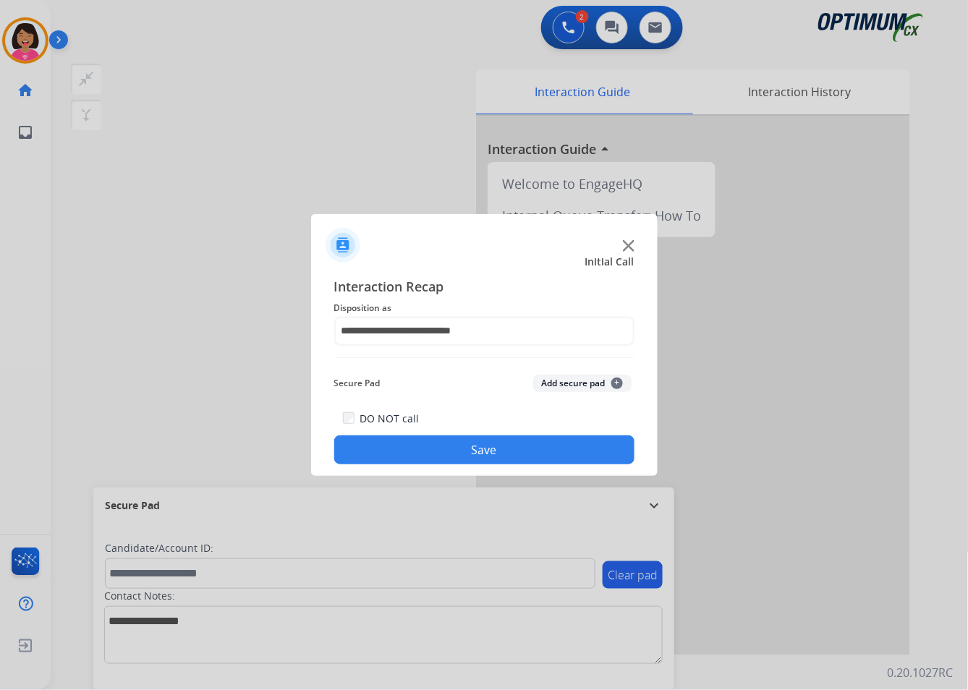
click at [477, 464] on div "**********" at bounding box center [484, 371] width 346 height 212
click at [476, 457] on button "Save" at bounding box center [484, 449] width 300 height 29
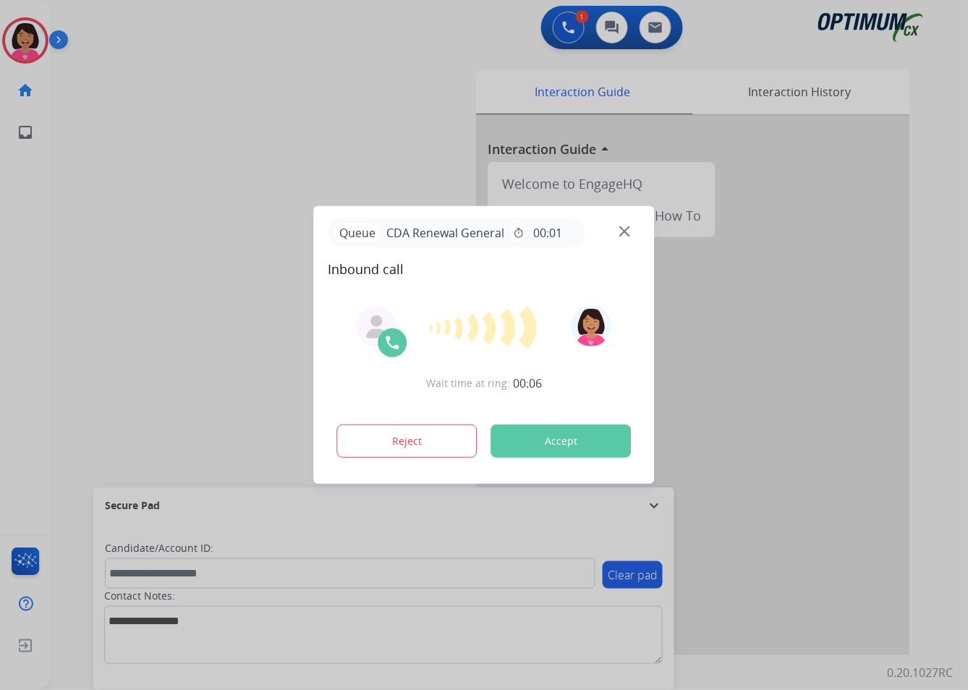
click at [137, 289] on div at bounding box center [484, 345] width 968 height 690
click at [610, 232] on img at bounding box center [624, 231] width 11 height 11
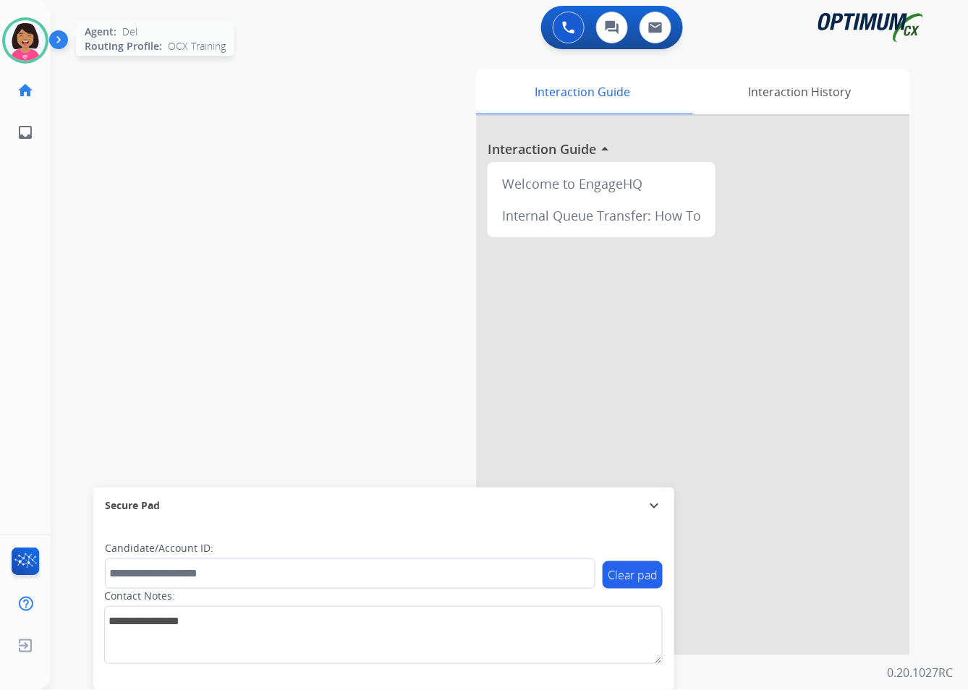
click at [23, 43] on img at bounding box center [25, 40] width 40 height 40
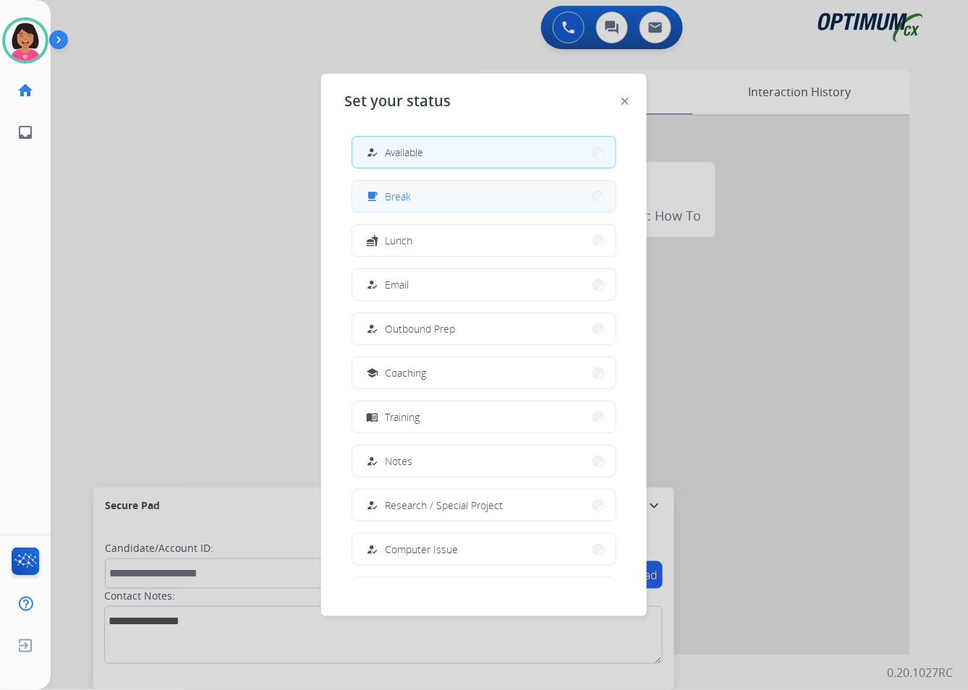
click at [445, 200] on button "free_breakfast Break" at bounding box center [483, 196] width 263 height 31
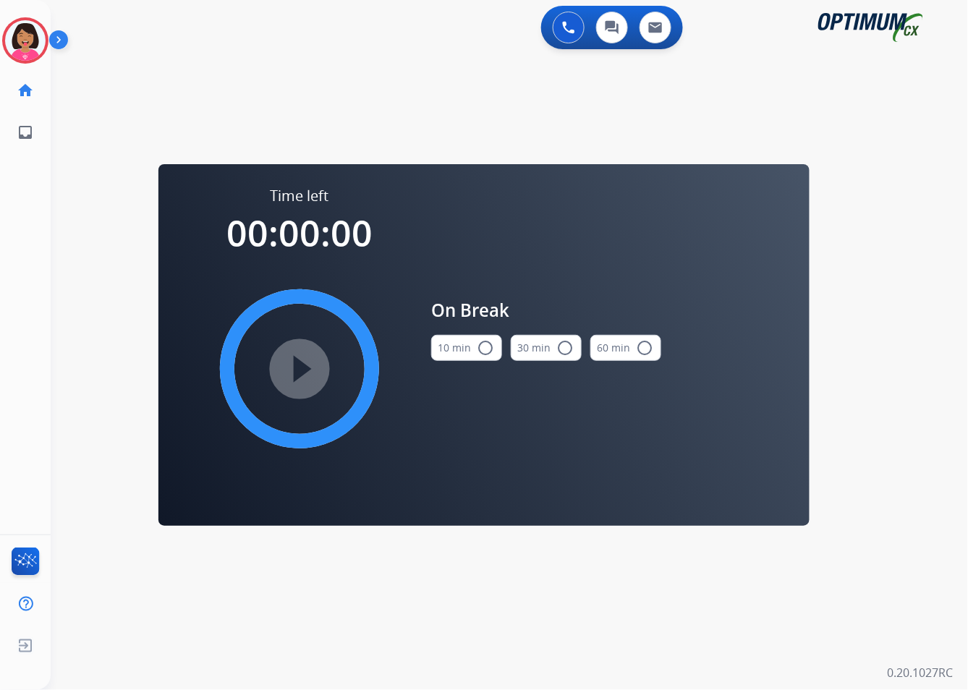
click at [503, 346] on div "10 min radio_button_unchecked 30 min radio_button_unchecked 60 min radio_button…" at bounding box center [546, 347] width 230 height 49
click at [471, 347] on button "10 min radio_button_unchecked" at bounding box center [466, 348] width 71 height 26
click at [306, 375] on mat-icon "play_circle_filled" at bounding box center [299, 368] width 17 height 17
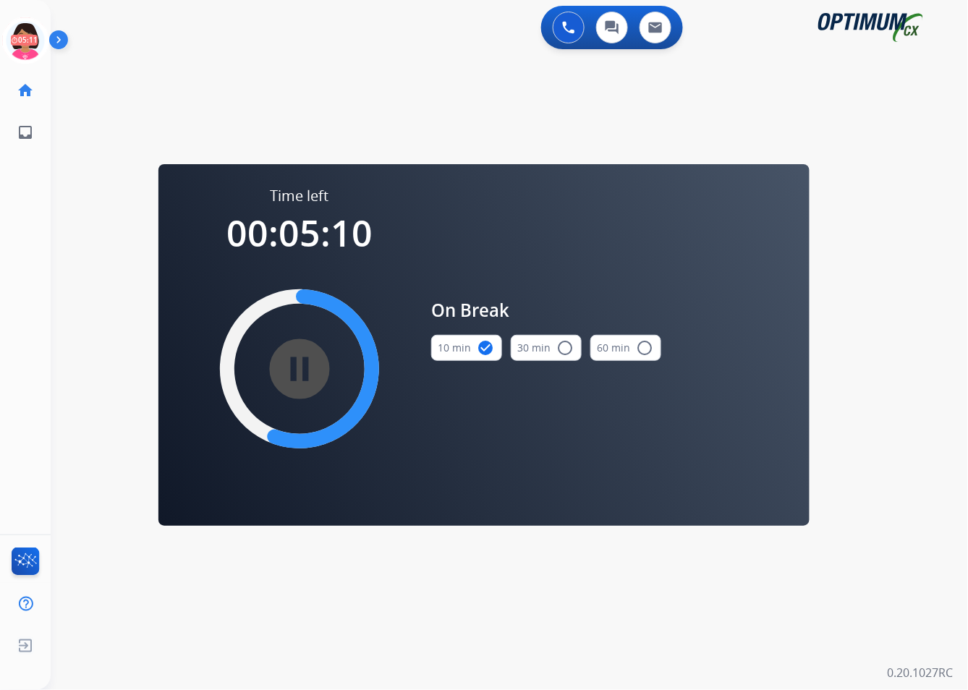
click at [116, 149] on div "0 Voice Interactions 0 Chat Interactions 0 Email Interactions swap_horiz Break …" at bounding box center [509, 345] width 917 height 690
click at [119, 51] on div "0 Voice Interactions 0 Chat Interactions 0 Email Interactions" at bounding box center [500, 29] width 865 height 46
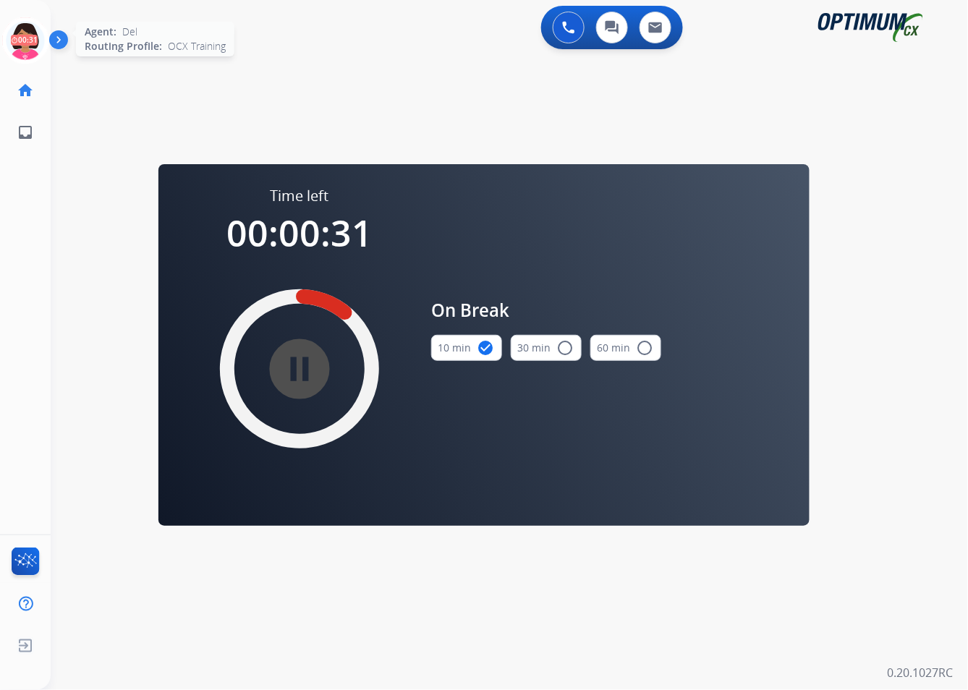
click at [42, 48] on icon at bounding box center [25, 40] width 47 height 47
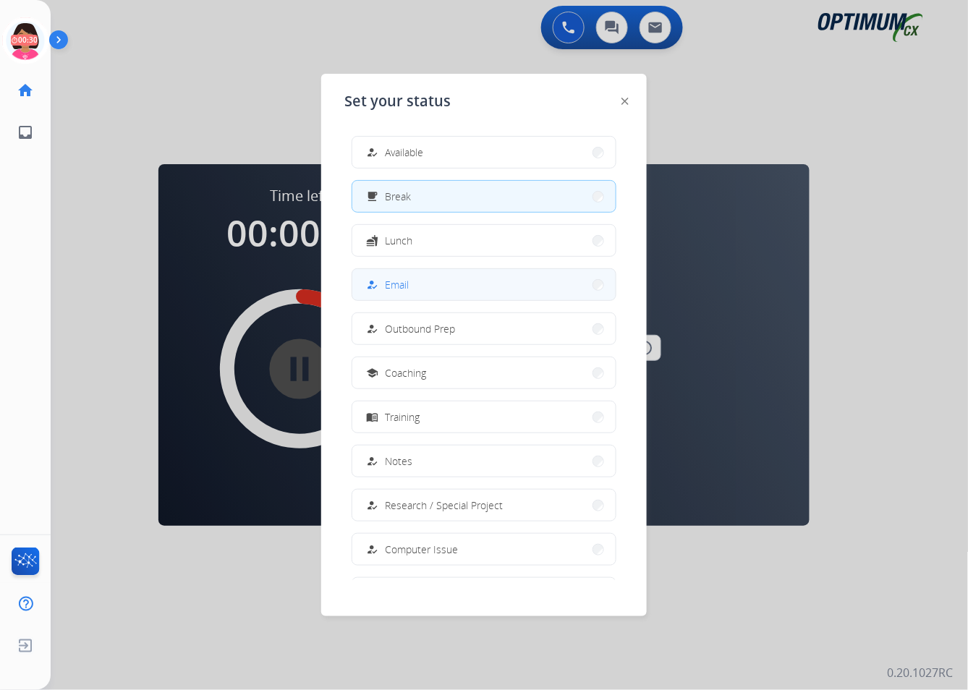
click at [432, 282] on button "how_to_reg Email" at bounding box center [483, 284] width 263 height 31
